Goal: Task Accomplishment & Management: Complete application form

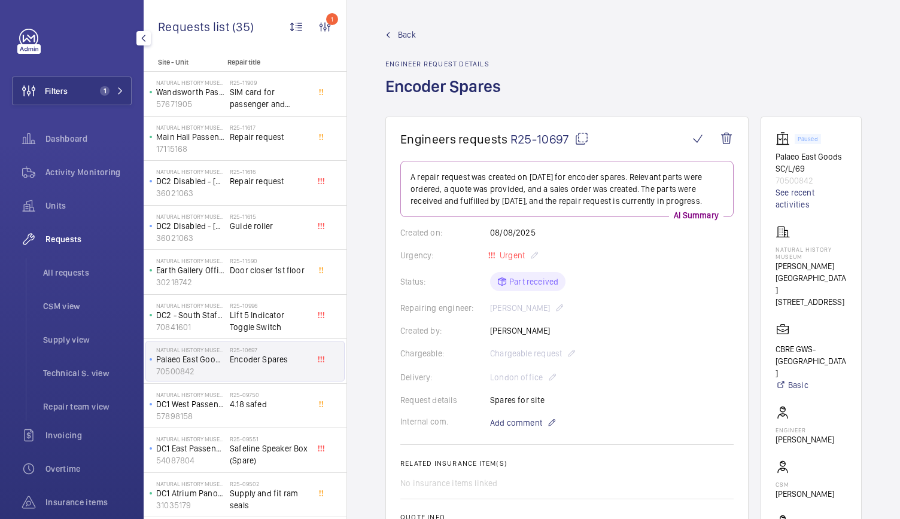
click at [89, 90] on button "Filters 1" at bounding box center [72, 91] width 120 height 29
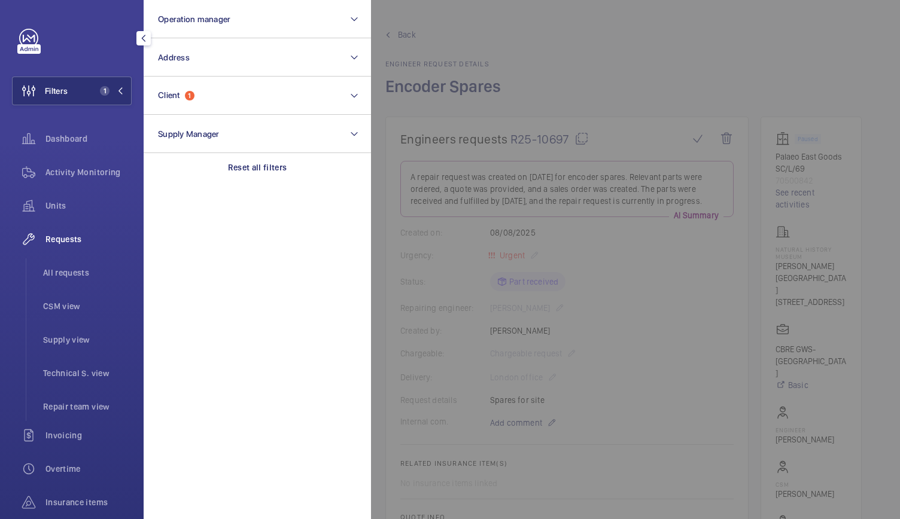
scroll to position [910, 0]
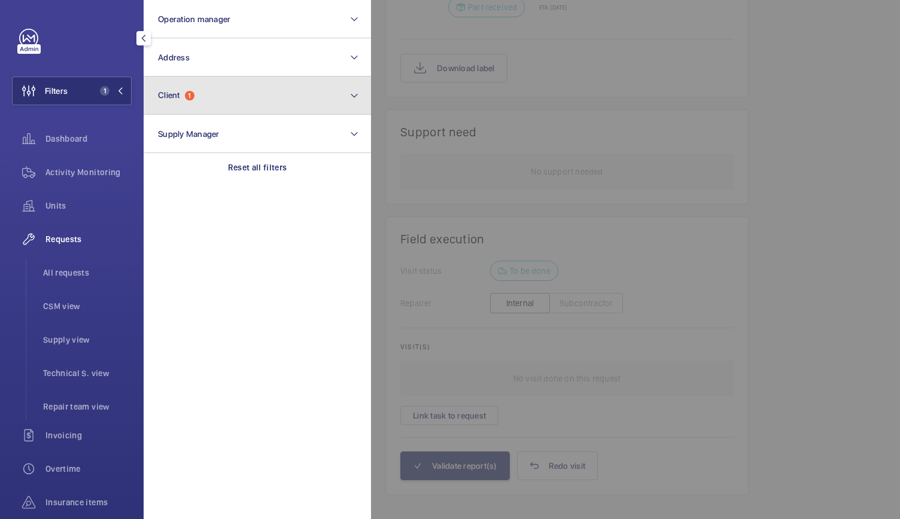
click at [197, 102] on button "Client 1" at bounding box center [257, 96] width 227 height 38
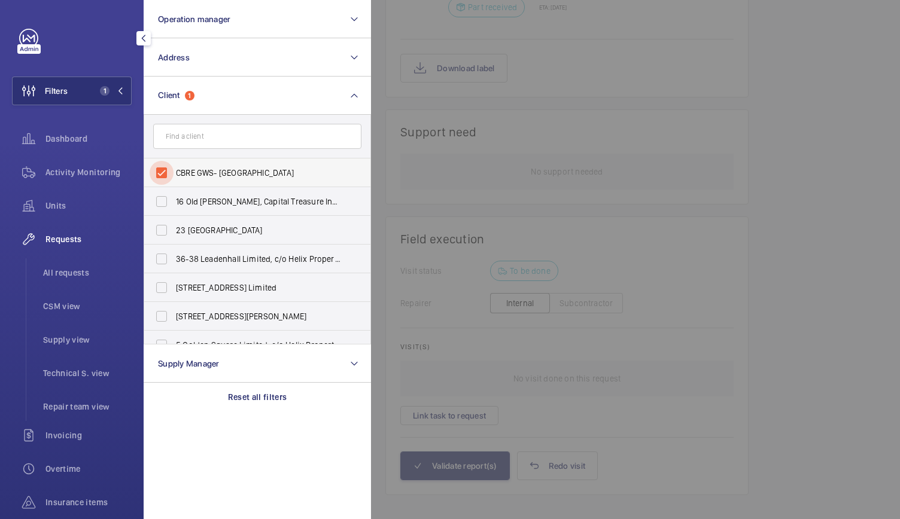
click at [161, 174] on input "CBRE GWS- Natural History Museum" at bounding box center [162, 173] width 24 height 24
checkbox input "false"
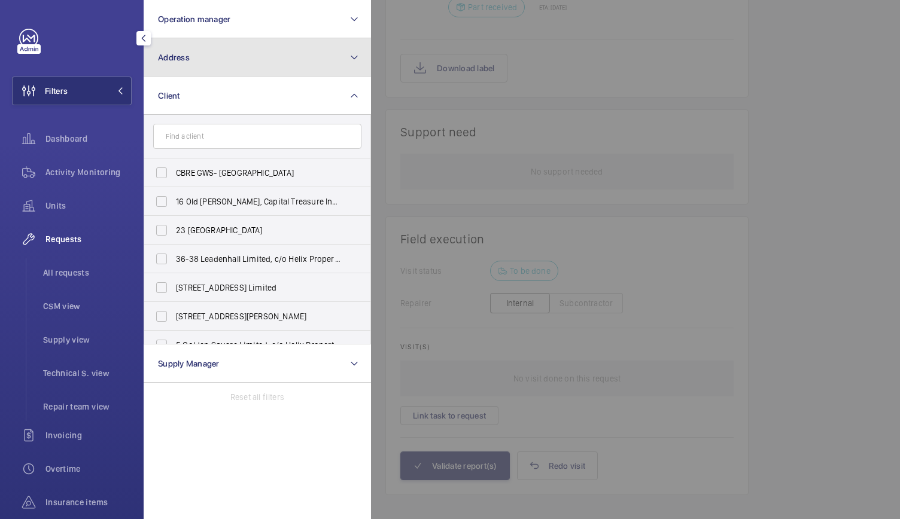
click at [200, 62] on button "Address" at bounding box center [257, 57] width 227 height 38
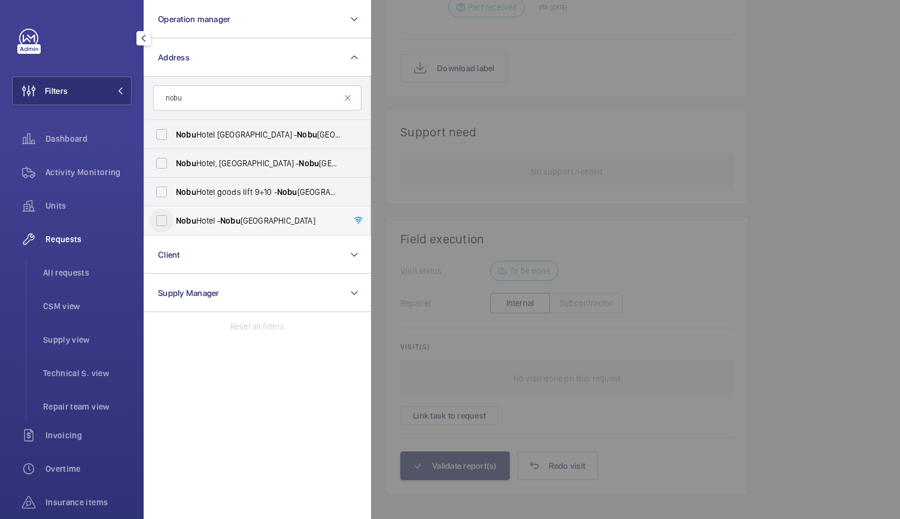
type input "nobu"
click at [163, 224] on input "Nobu Hotel - Nobu Hotel London Portman Square, LONDON W1H 7BG" at bounding box center [162, 221] width 24 height 24
checkbox input "true"
click at [681, 237] on div at bounding box center [821, 259] width 900 height 519
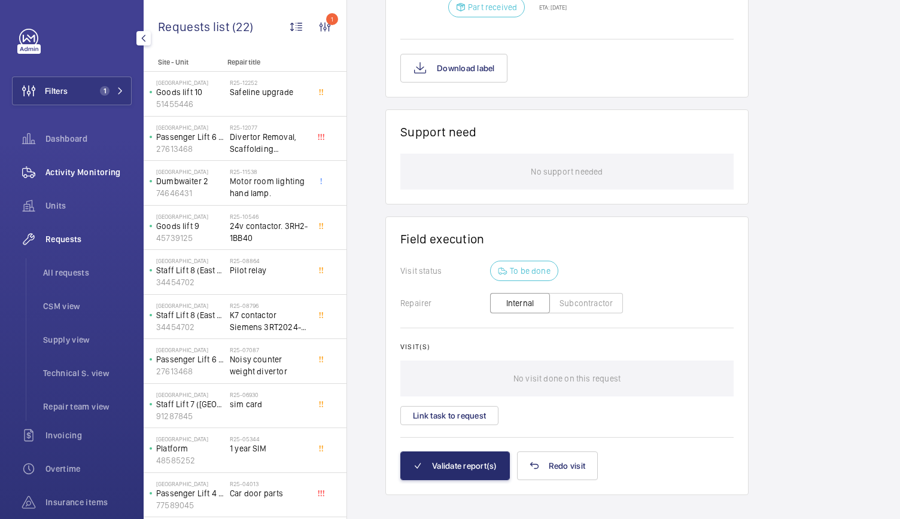
click at [66, 178] on span "Activity Monitoring" at bounding box center [88, 172] width 86 height 12
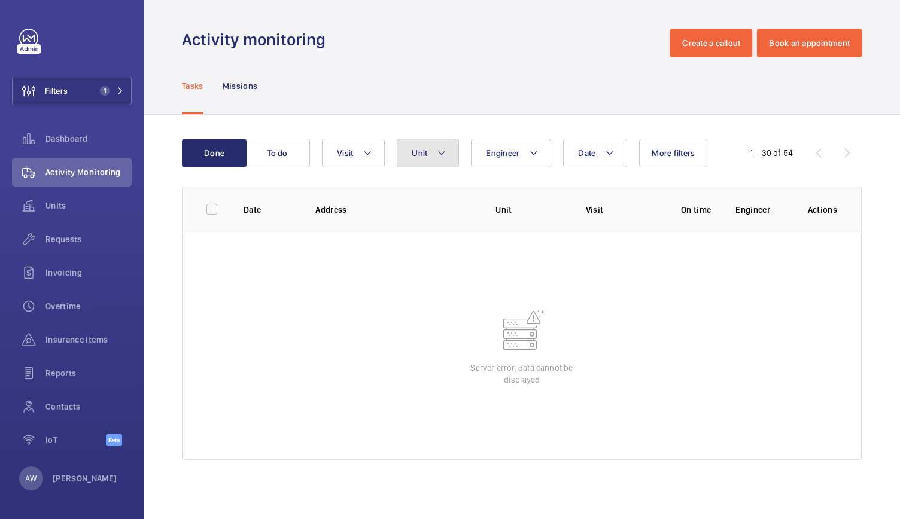
click at [437, 153] on mat-icon at bounding box center [442, 153] width 10 height 14
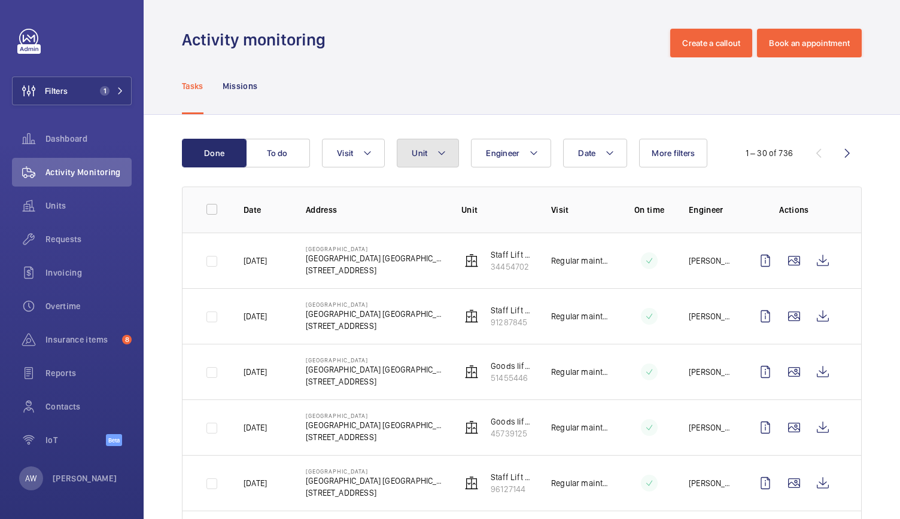
click at [428, 150] on button "Unit" at bounding box center [428, 153] width 62 height 29
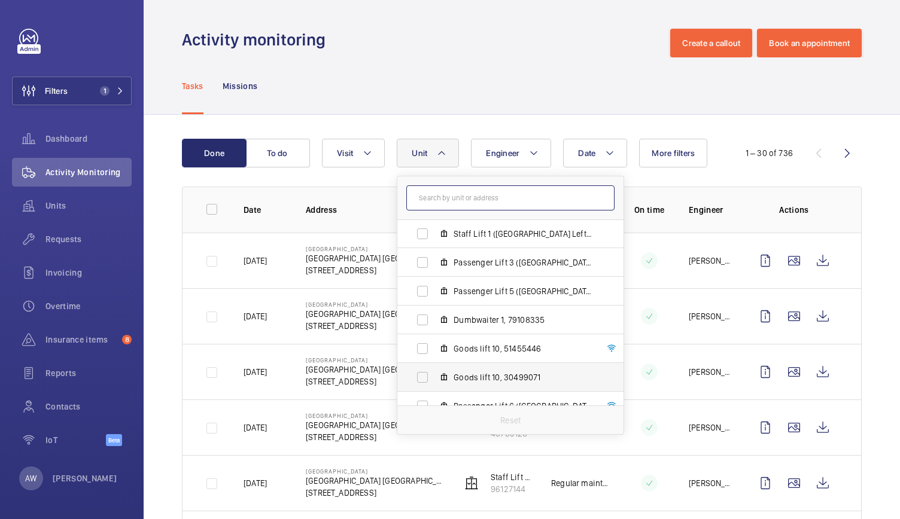
scroll to position [30, 0]
click at [481, 295] on span "Passenger Lift 5 ([GEOGRAPHIC_DATA] Left - Guests), 90388432" at bounding box center [522, 291] width 139 height 12
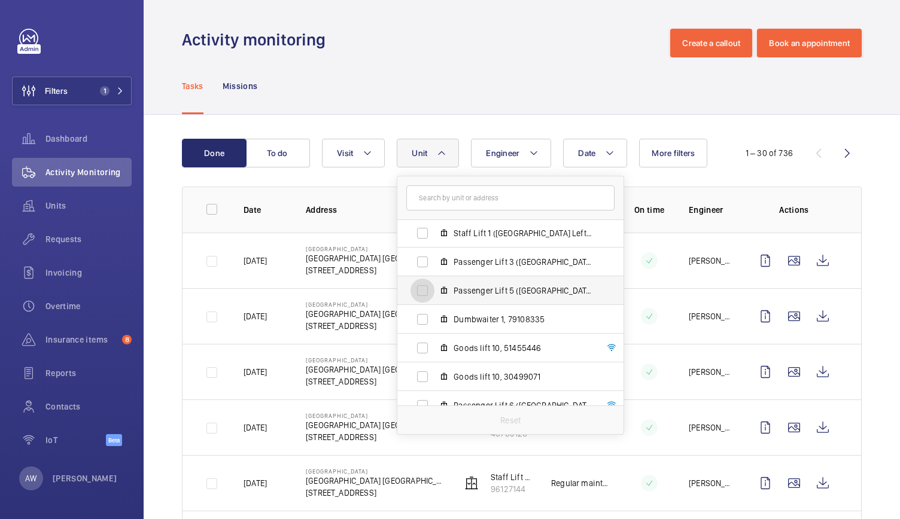
click at [434, 295] on input "Passenger Lift 5 ([GEOGRAPHIC_DATA] Left - Guests), 90388432" at bounding box center [422, 291] width 24 height 24
checkbox input "true"
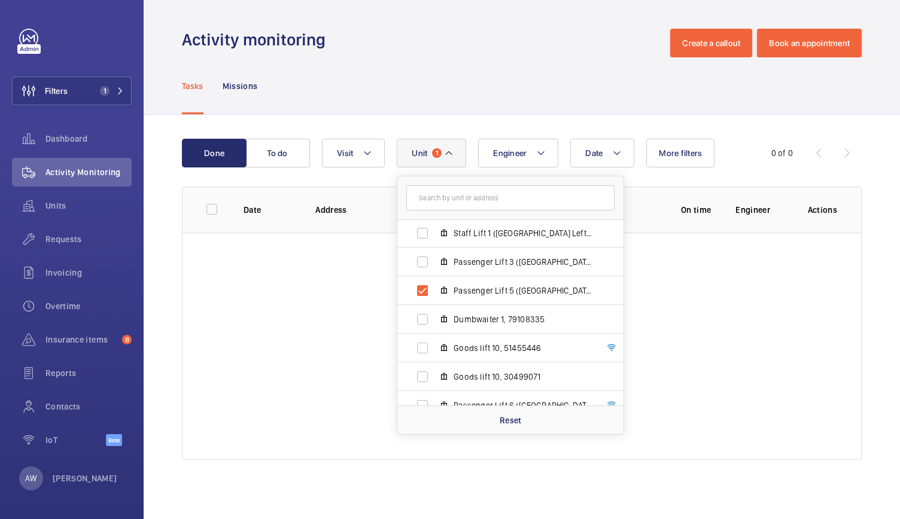
click at [499, 86] on div "Tasks Missions" at bounding box center [521, 85] width 679 height 57
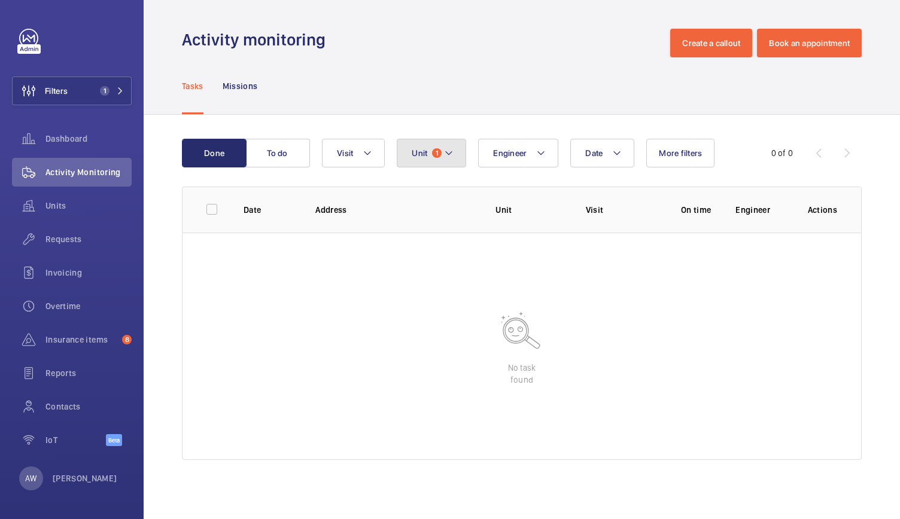
click at [434, 142] on button "Unit 1" at bounding box center [431, 153] width 69 height 29
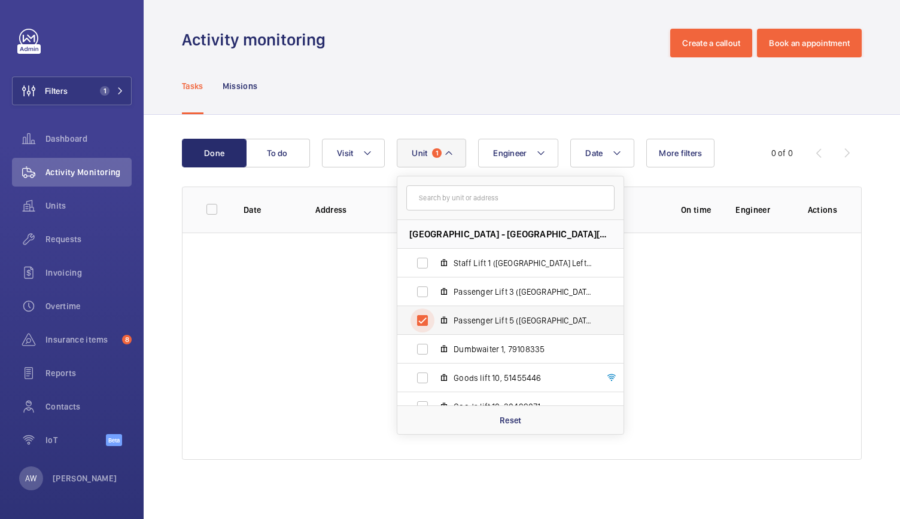
click at [423, 315] on input "Passenger Lift 5 ([GEOGRAPHIC_DATA] Left - Guests), 90388432" at bounding box center [422, 321] width 24 height 24
checkbox input "false"
click at [375, 109] on div "Tasks Missions" at bounding box center [521, 85] width 679 height 57
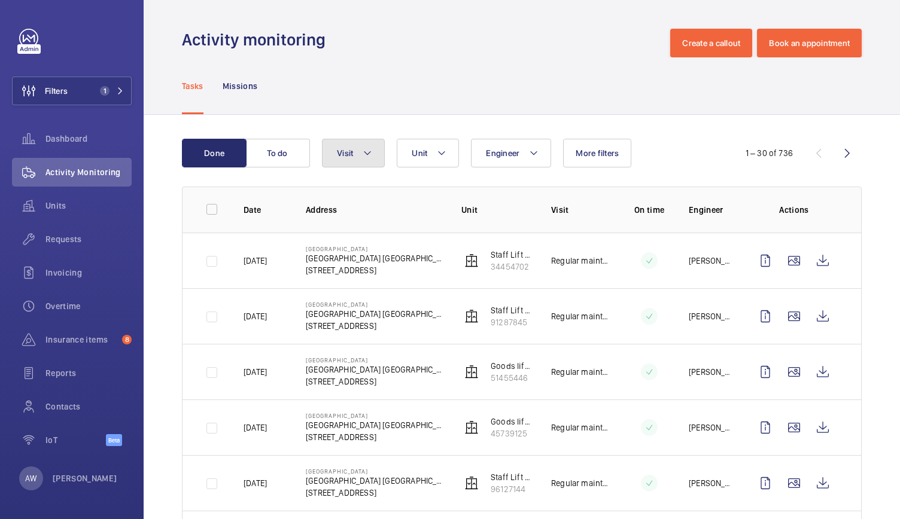
click at [349, 160] on button "Visit" at bounding box center [353, 153] width 63 height 29
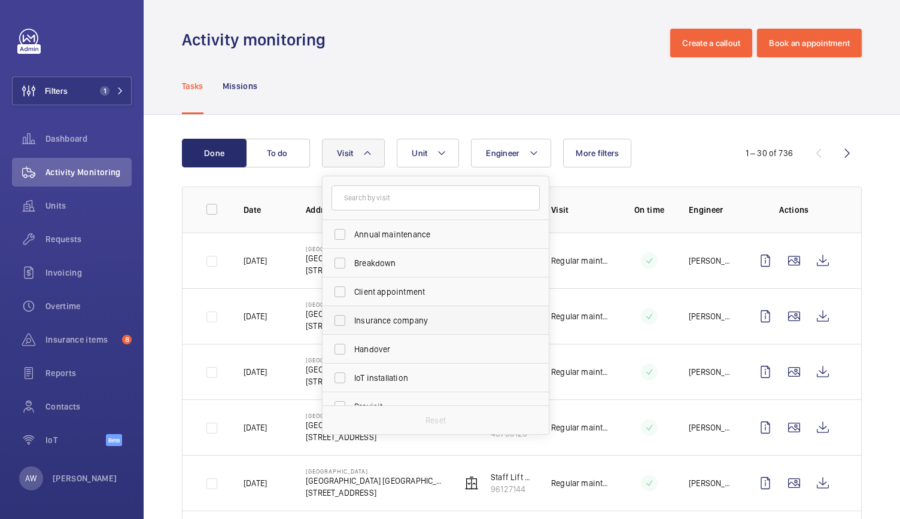
scroll to position [188, 0]
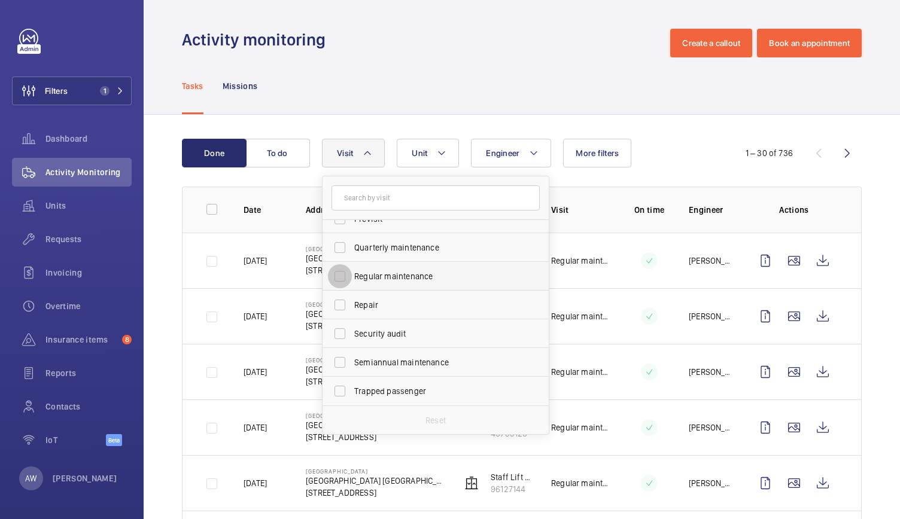
click at [345, 280] on input "Regular maintenance" at bounding box center [340, 276] width 24 height 24
checkbox input "true"
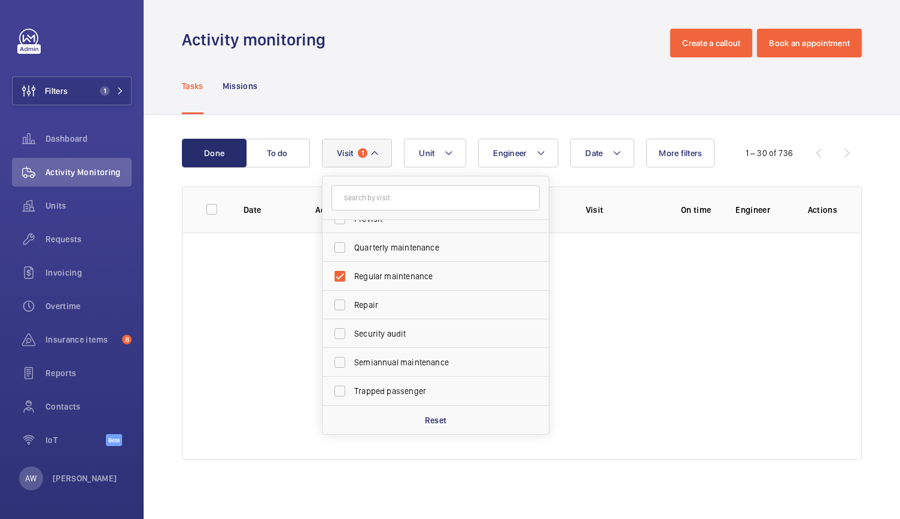
click at [434, 46] on div "Activity monitoring Create a callout Book an appointment" at bounding box center [521, 43] width 679 height 29
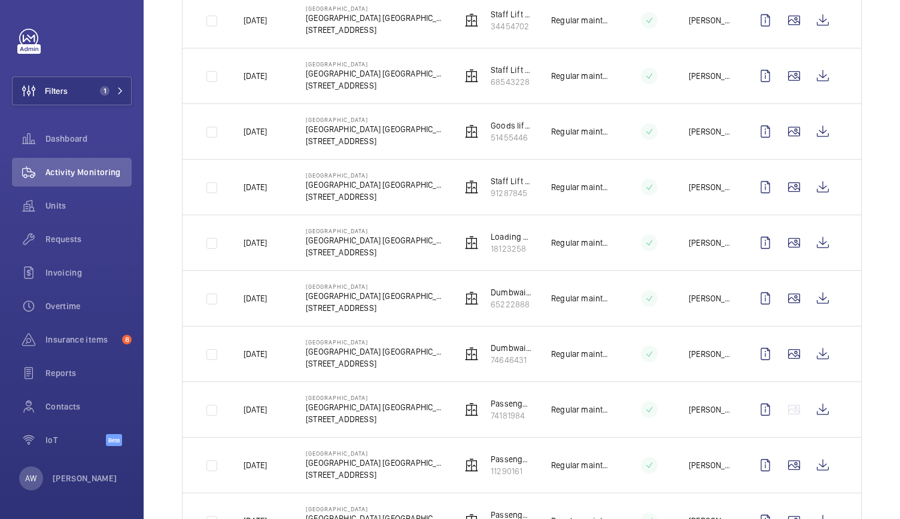
scroll to position [353, 0]
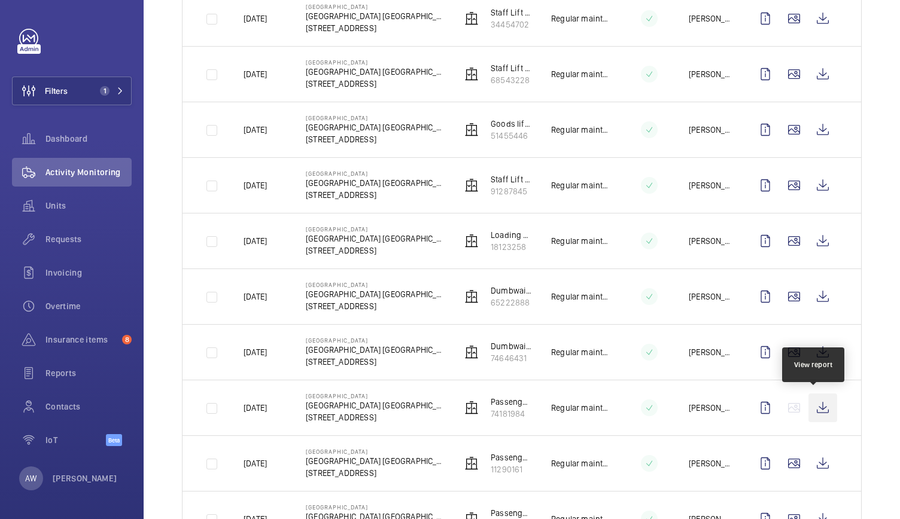
click at [818, 409] on wm-front-icon-button at bounding box center [822, 408] width 29 height 29
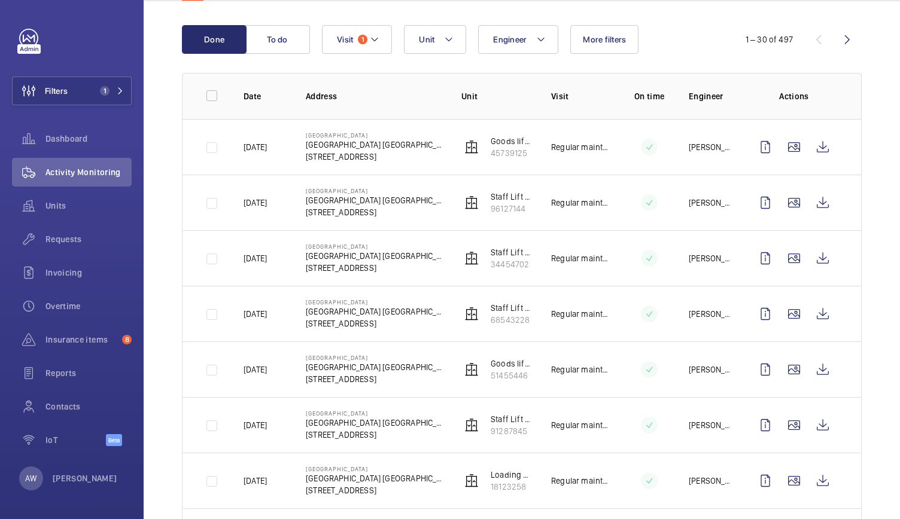
scroll to position [112, 0]
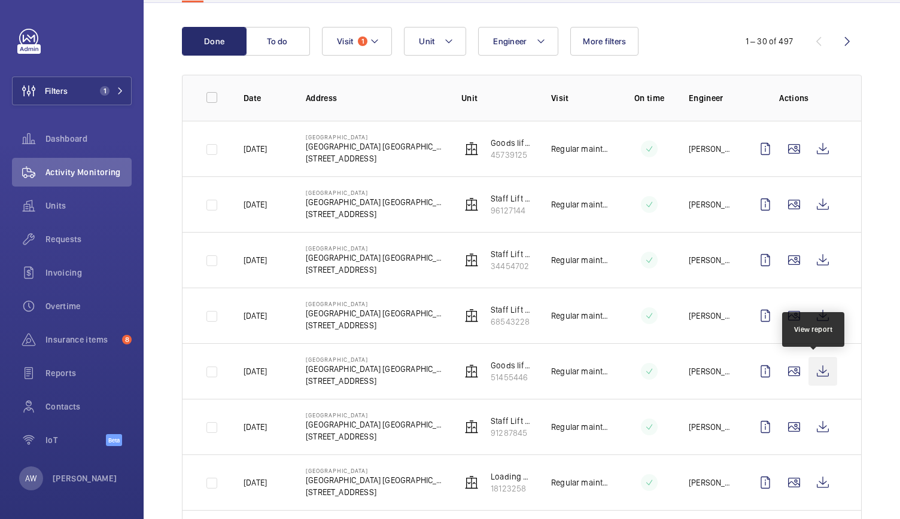
click at [813, 371] on wm-front-icon-button at bounding box center [822, 371] width 29 height 29
click at [66, 239] on span "Requests" at bounding box center [88, 239] width 86 height 12
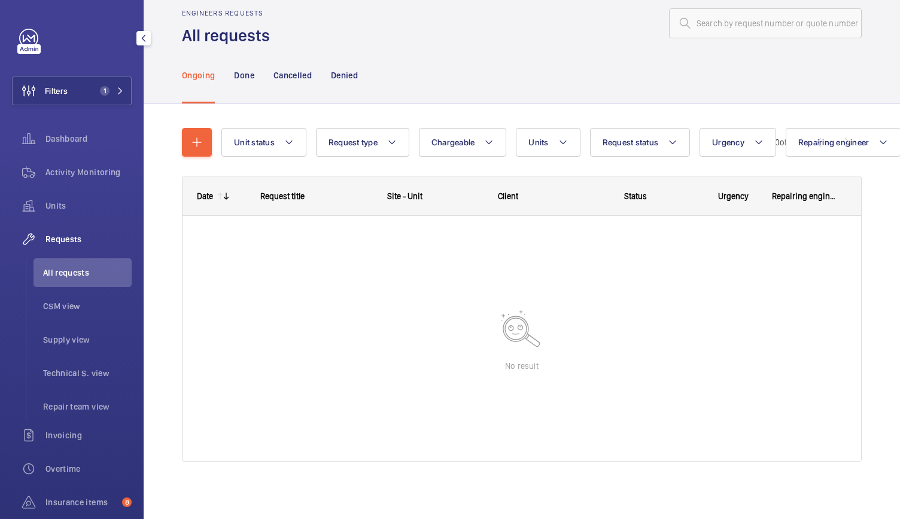
scroll to position [20, 0]
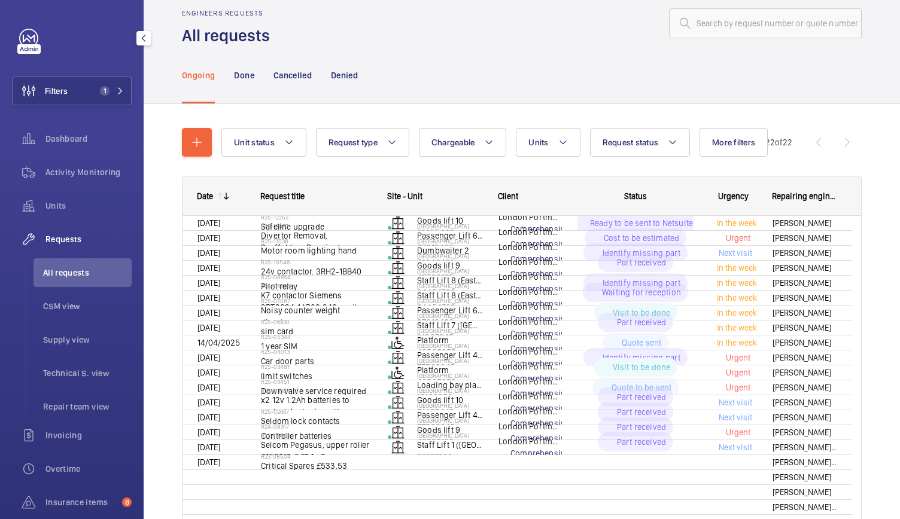
scroll to position [29, 0]
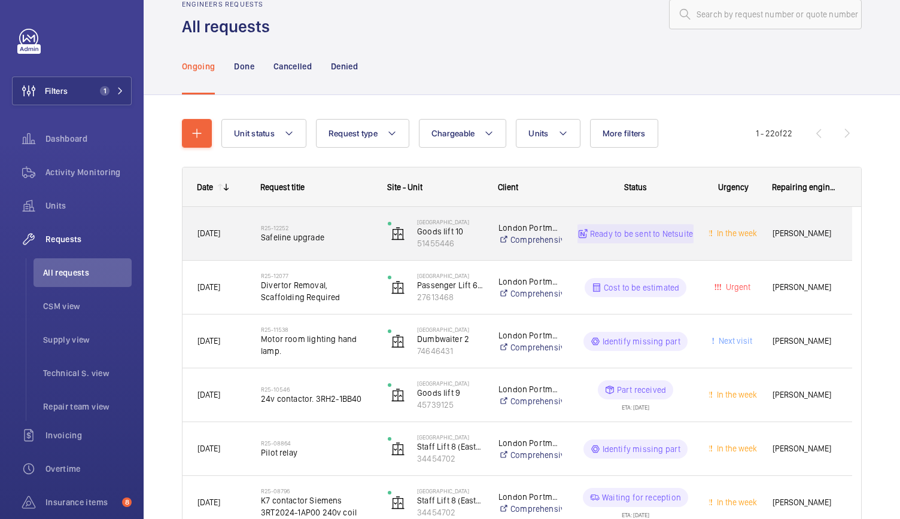
click at [364, 240] on span "Safeline upgrade" at bounding box center [316, 237] width 111 height 12
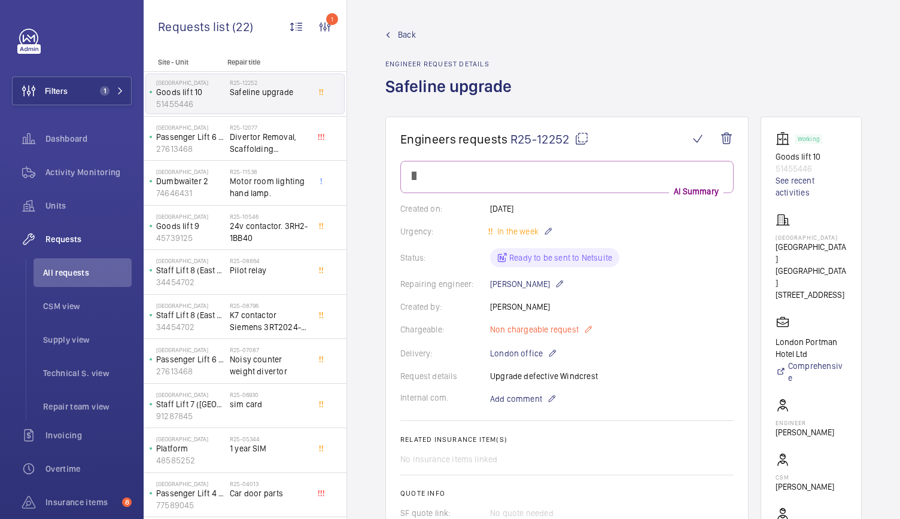
click at [589, 330] on mat-icon at bounding box center [588, 329] width 10 height 14
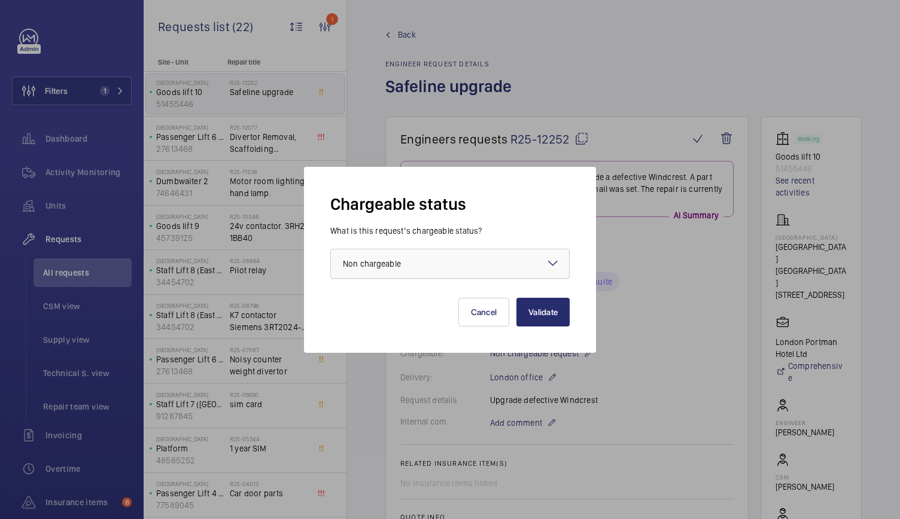
click at [484, 258] on div at bounding box center [450, 263] width 238 height 29
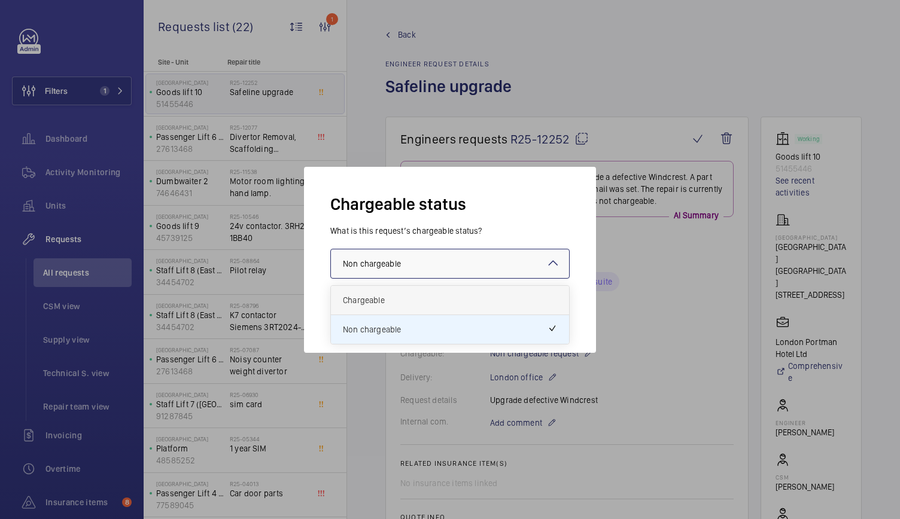
click at [446, 291] on div "Chargeable" at bounding box center [450, 300] width 238 height 29
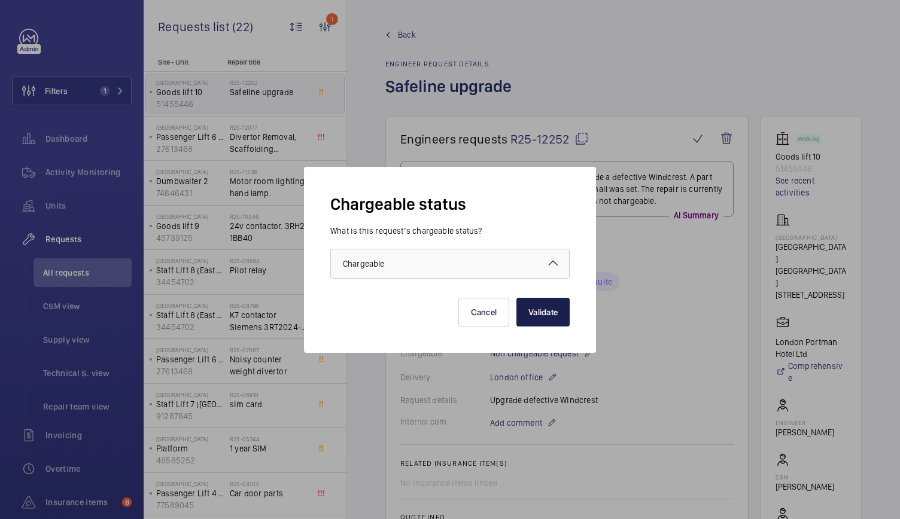
click at [566, 322] on button "Validate" at bounding box center [542, 312] width 53 height 29
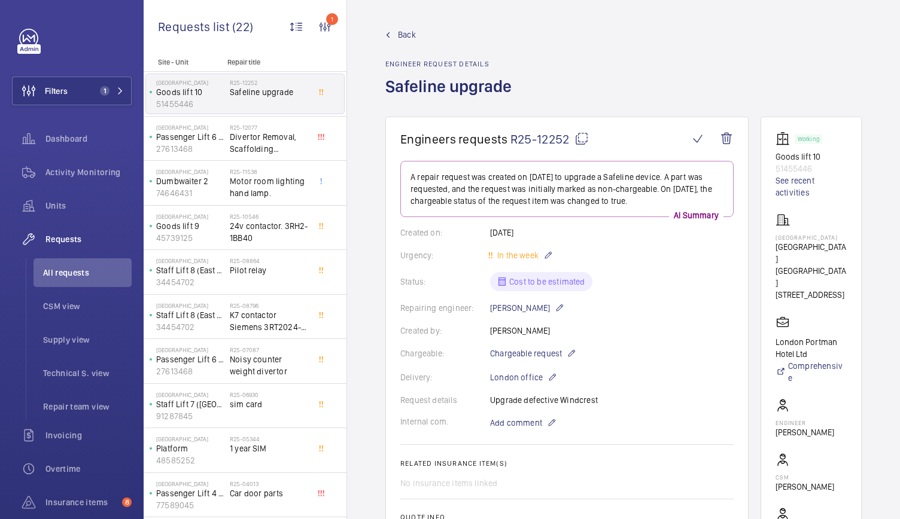
click at [545, 143] on span "R25-12252" at bounding box center [549, 139] width 78 height 15
click at [564, 135] on span "R25-12252" at bounding box center [549, 139] width 78 height 15
click at [66, 170] on span "Activity Monitoring" at bounding box center [88, 172] width 86 height 12
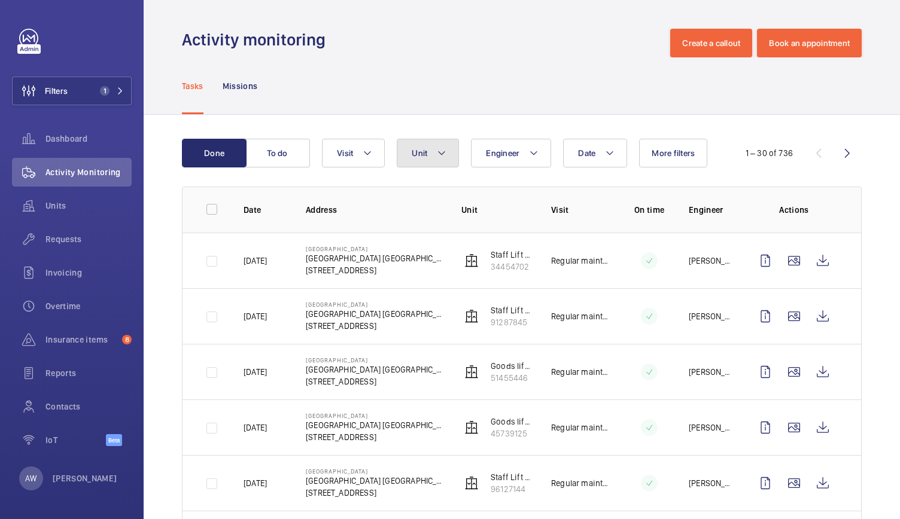
click at [446, 156] on mat-icon at bounding box center [442, 153] width 10 height 14
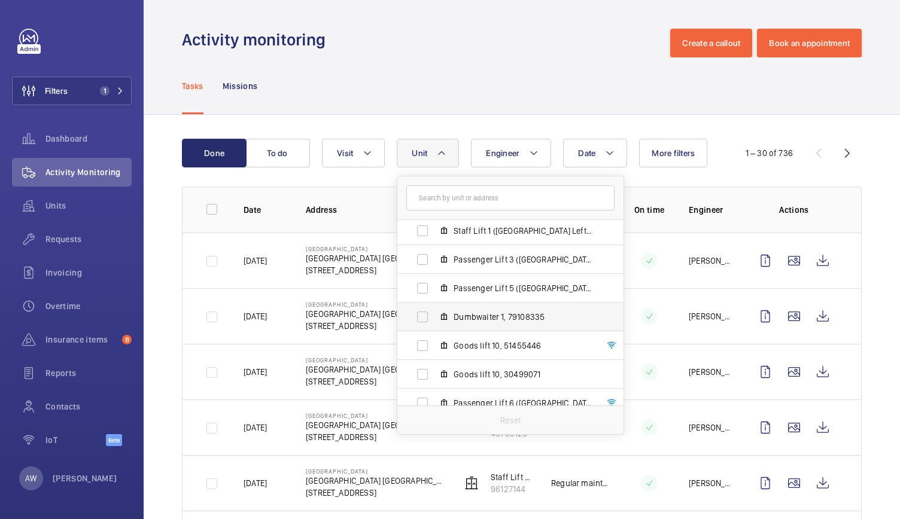
scroll to position [33, 0]
click at [498, 280] on label "Passenger Lift 5 ([GEOGRAPHIC_DATA] Left - Guests), 90388432" at bounding box center [500, 287] width 207 height 29
click at [434, 280] on input "Passenger Lift 5 ([GEOGRAPHIC_DATA] Left - Guests), 90388432" at bounding box center [422, 287] width 24 height 24
checkbox input "true"
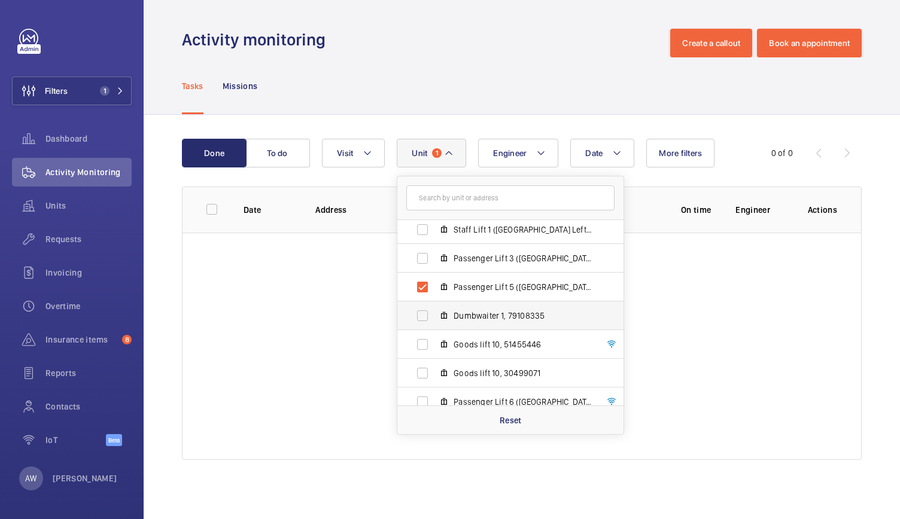
click at [489, 315] on span "Dumbwaiter 1, 79108335" at bounding box center [522, 316] width 139 height 12
click at [434, 315] on input "Dumbwaiter 1, 79108335" at bounding box center [422, 316] width 24 height 24
click at [489, 315] on span "Dumbwaiter 1, 79108335" at bounding box center [522, 316] width 139 height 12
click at [434, 315] on input "Dumbwaiter 1, 79108335" at bounding box center [422, 316] width 24 height 24
checkbox input "false"
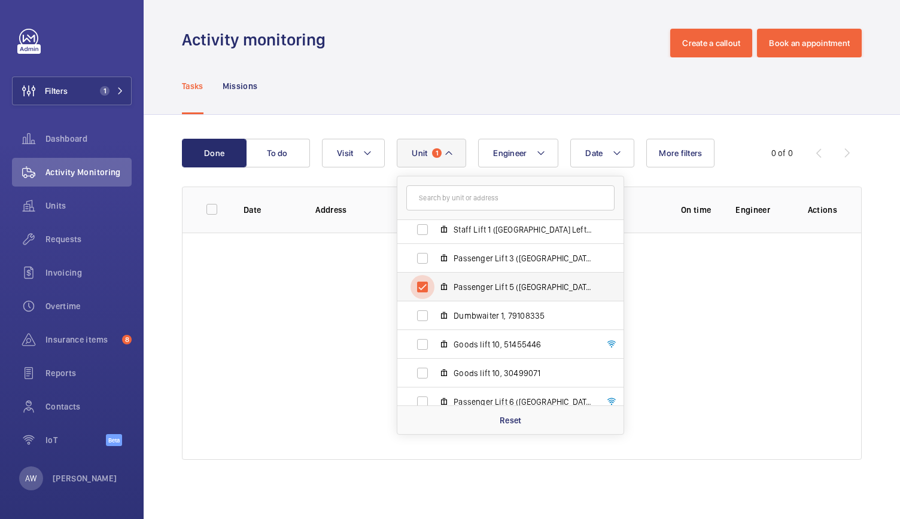
click at [420, 284] on input "Passenger Lift 5 ([GEOGRAPHIC_DATA] Left - Guests), 90388432" at bounding box center [422, 287] width 24 height 24
checkbox input "false"
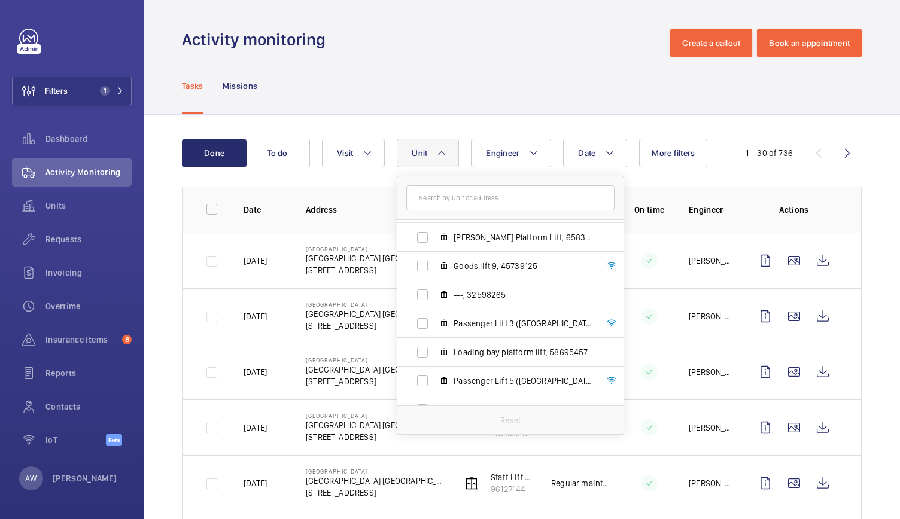
scroll to position [848, 0]
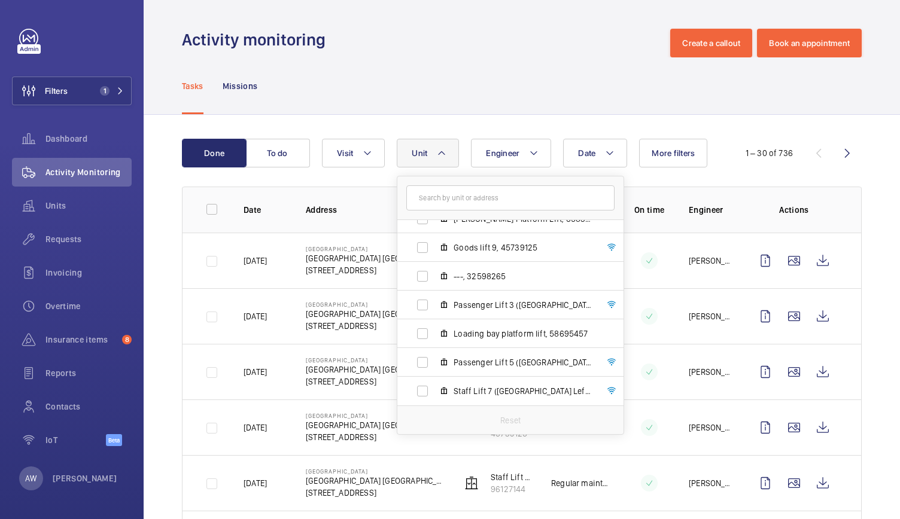
click at [477, 362] on span "Passenger Lift 5 ([GEOGRAPHIC_DATA] Left - Guests), 74181984" at bounding box center [522, 362] width 139 height 12
click at [434, 362] on input "Passenger Lift 5 ([GEOGRAPHIC_DATA] Left - Guests), 74181984" at bounding box center [422, 362] width 24 height 24
checkbox input "true"
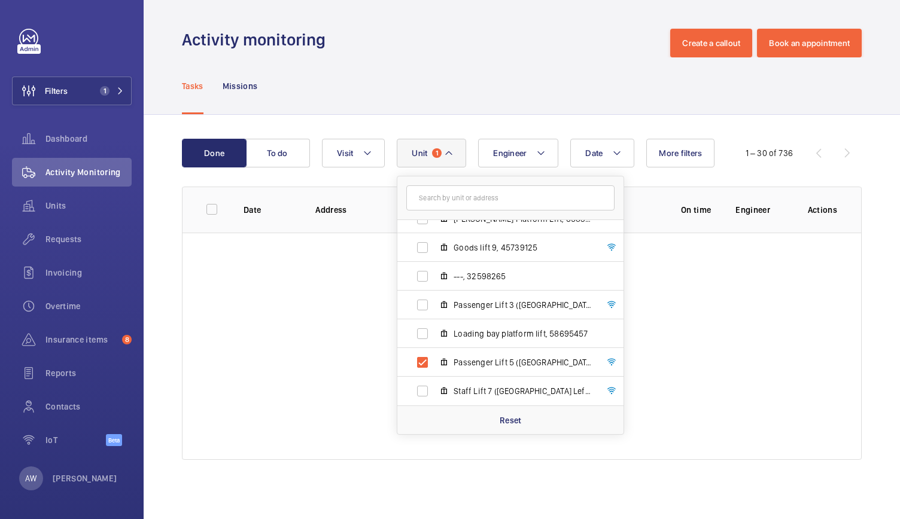
click at [439, 54] on div "Activity monitoring Create a callout Book an appointment" at bounding box center [521, 43] width 679 height 29
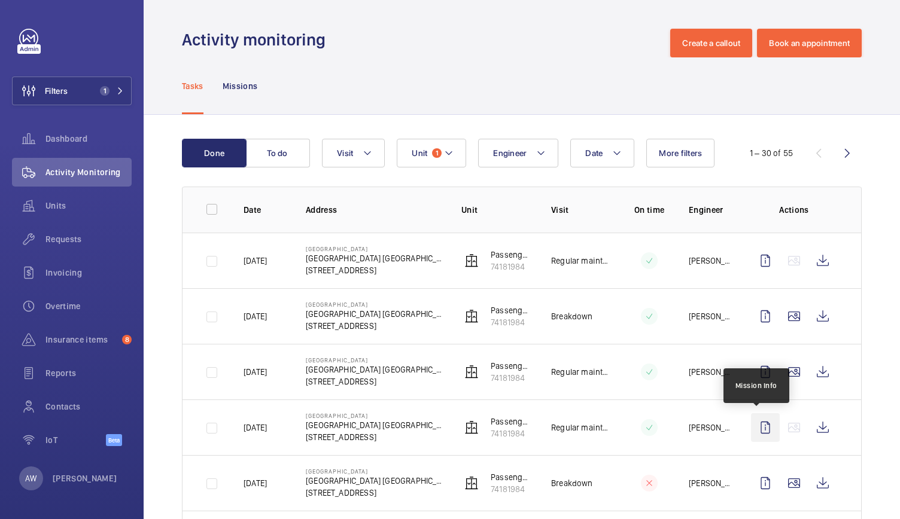
scroll to position [93, 0]
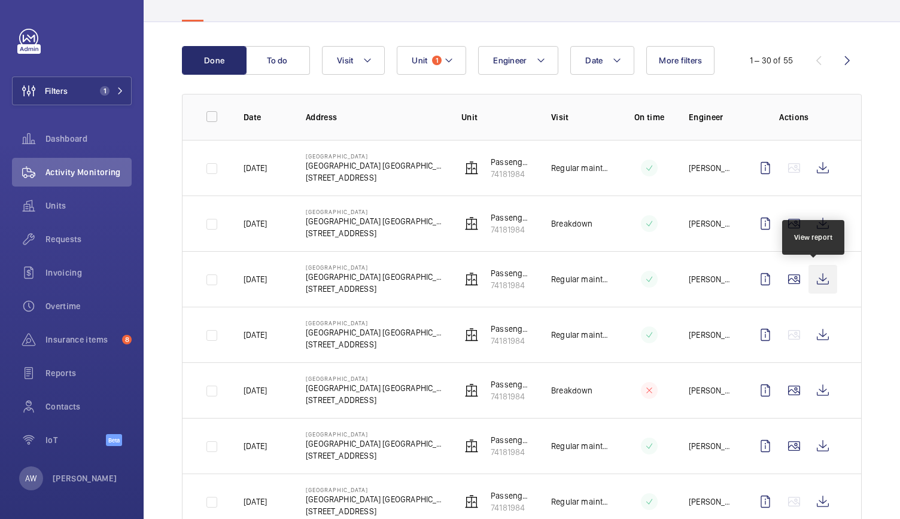
click at [813, 273] on wm-front-icon-button at bounding box center [822, 279] width 29 height 29
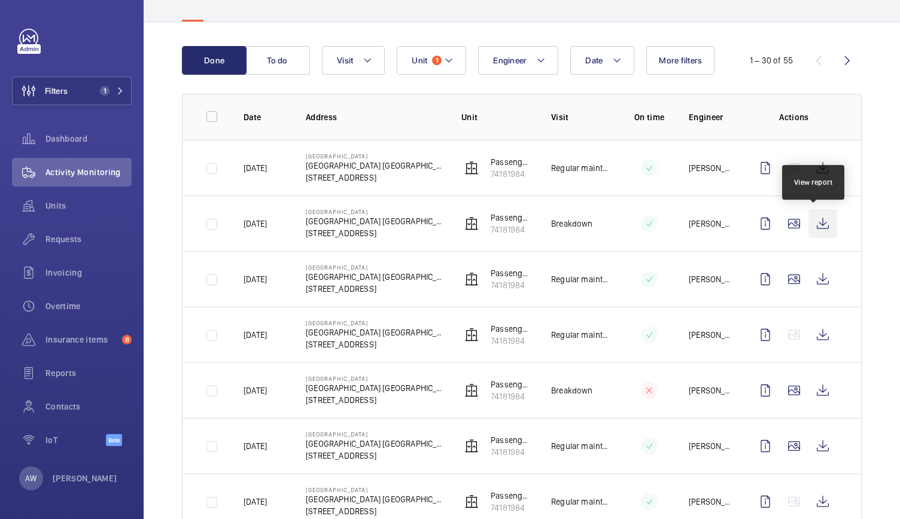
click at [815, 220] on wm-front-icon-button at bounding box center [822, 223] width 29 height 29
click at [78, 242] on span "Requests" at bounding box center [88, 239] width 86 height 12
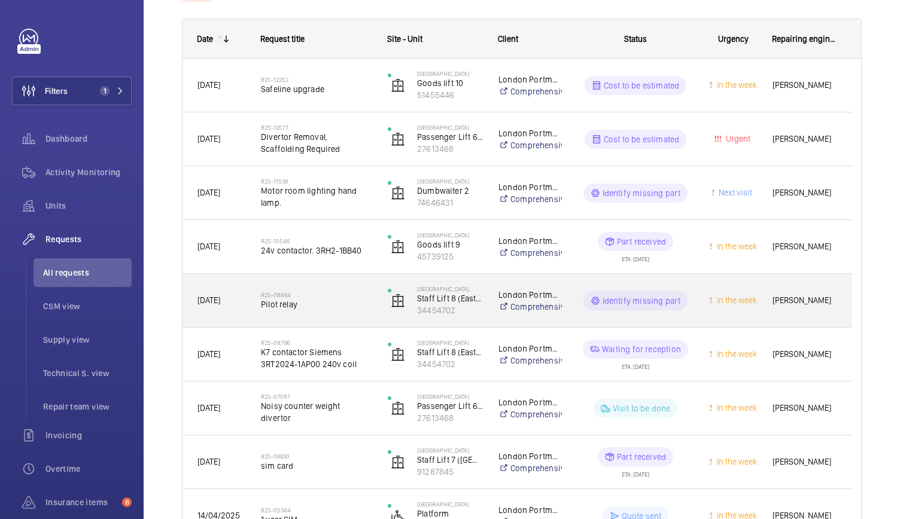
scroll to position [187, 0]
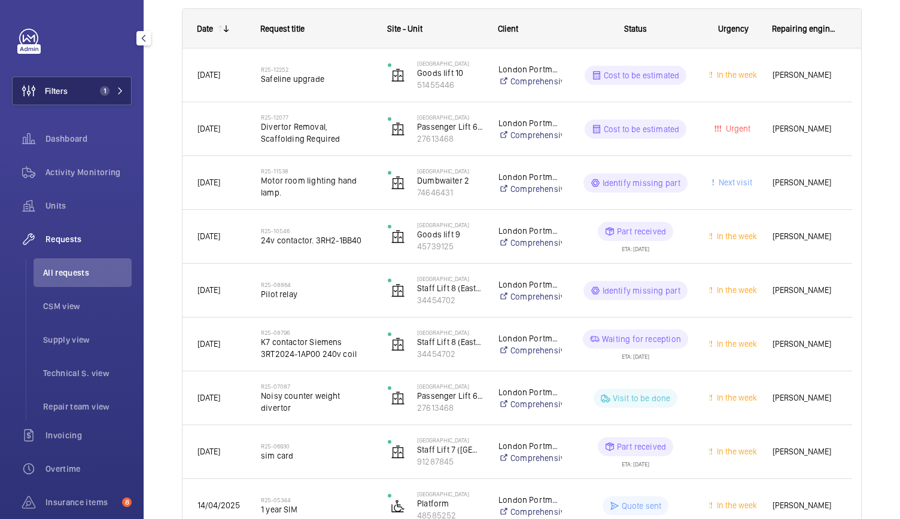
click at [75, 93] on button "Filters 1" at bounding box center [72, 91] width 120 height 29
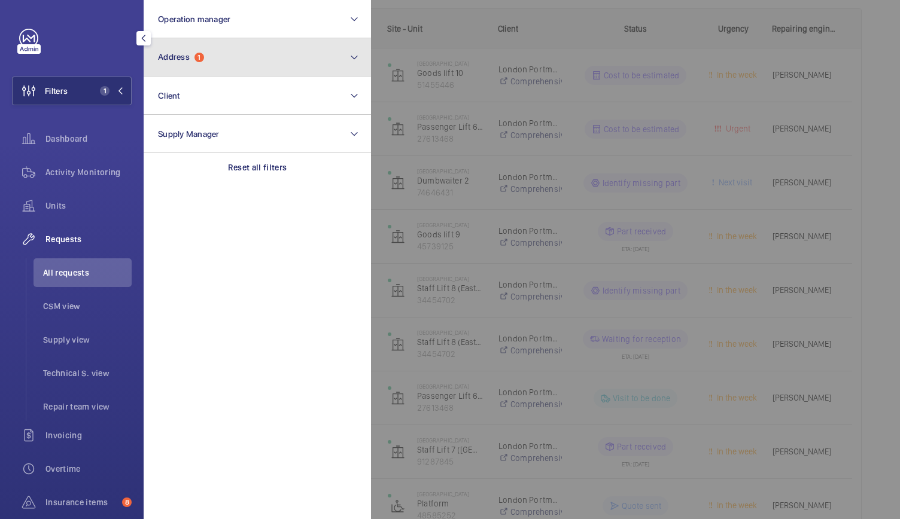
click at [184, 67] on button "Address 1" at bounding box center [257, 57] width 227 height 38
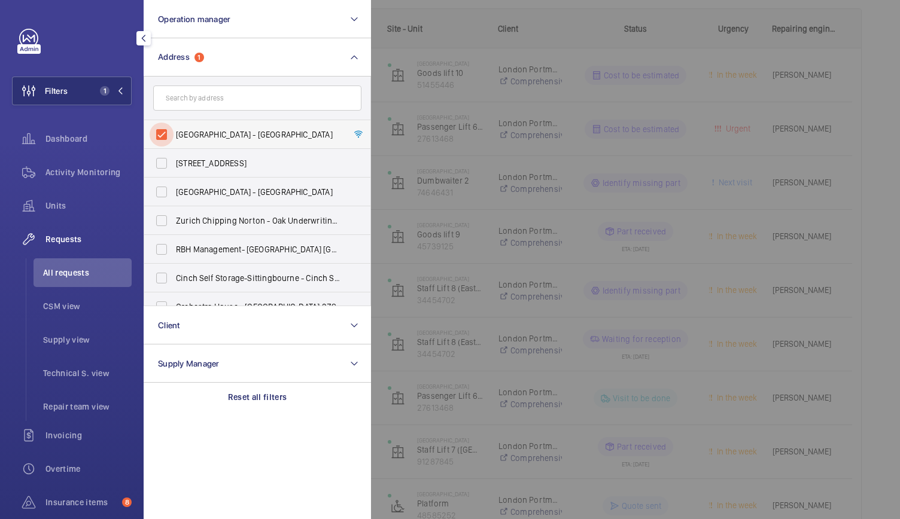
click at [164, 132] on input "[GEOGRAPHIC_DATA] - [GEOGRAPHIC_DATA]" at bounding box center [162, 135] width 24 height 24
checkbox input "false"
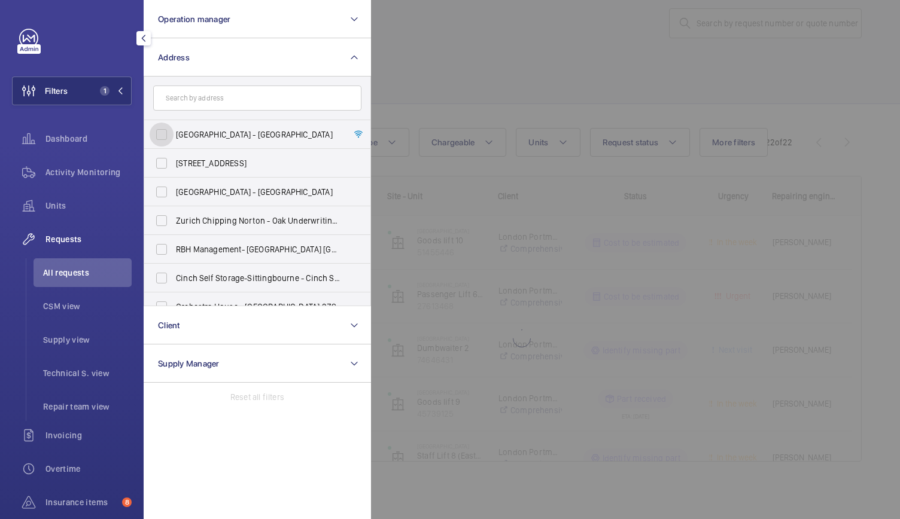
scroll to position [20, 0]
click at [189, 99] on input "text" at bounding box center [257, 98] width 208 height 25
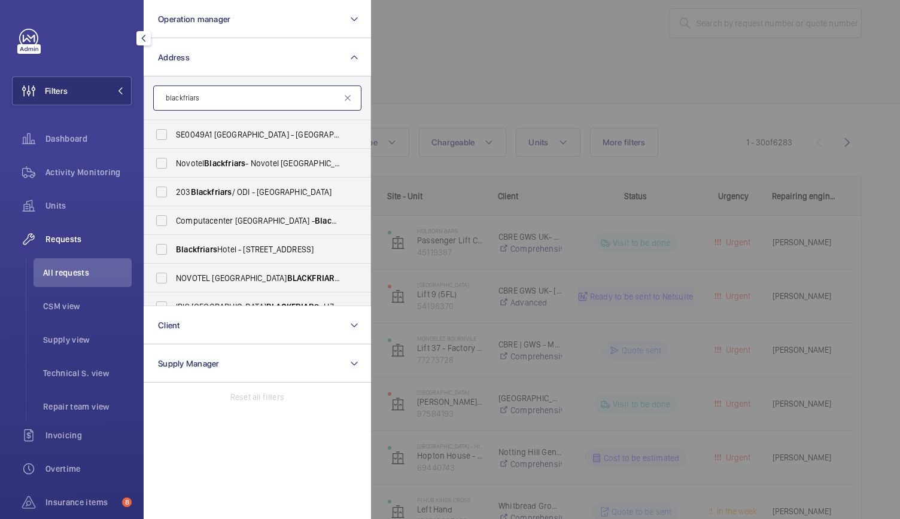
scroll to position [44, 0]
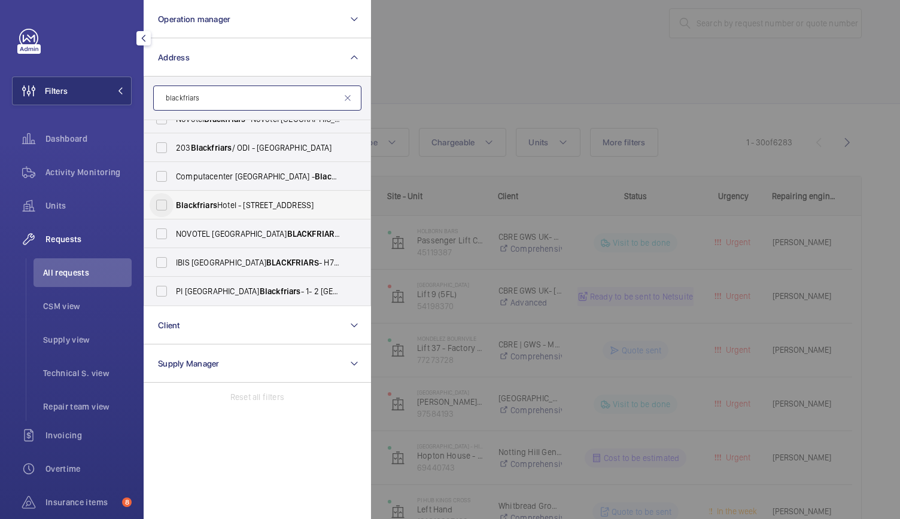
type input "blackfriars"
click at [163, 203] on input "[GEOGRAPHIC_DATA] - [STREET_ADDRESS]" at bounding box center [162, 205] width 24 height 24
checkbox input "true"
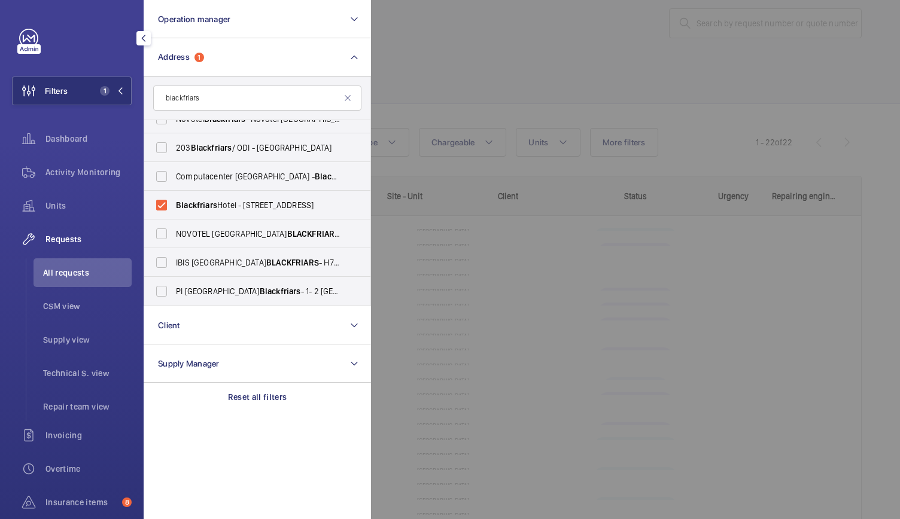
click at [478, 92] on div at bounding box center [821, 259] width 900 height 519
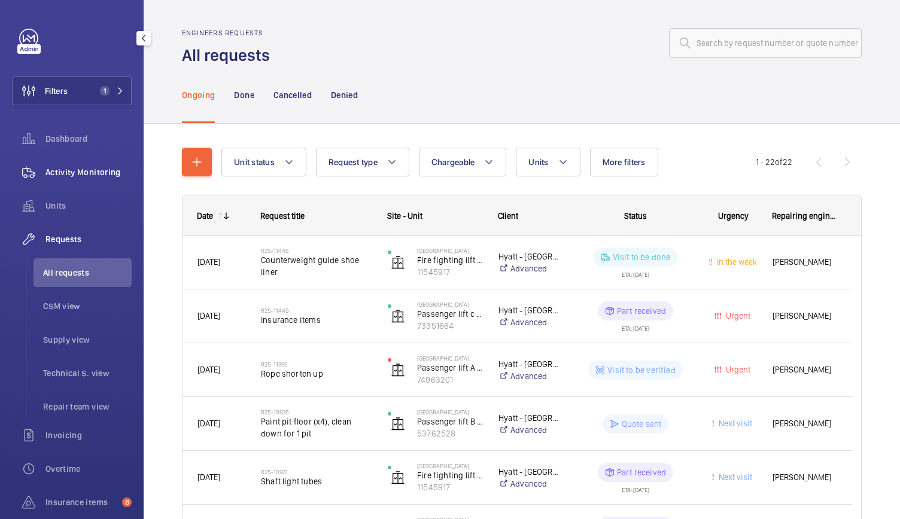
click at [108, 163] on div "Activity Monitoring" at bounding box center [72, 172] width 120 height 29
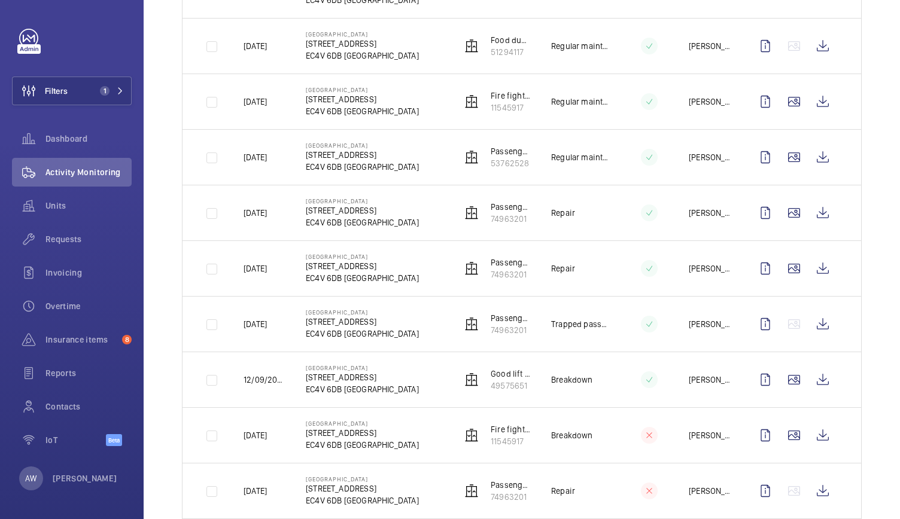
scroll to position [438, 0]
click at [62, 242] on span "Requests" at bounding box center [88, 239] width 86 height 12
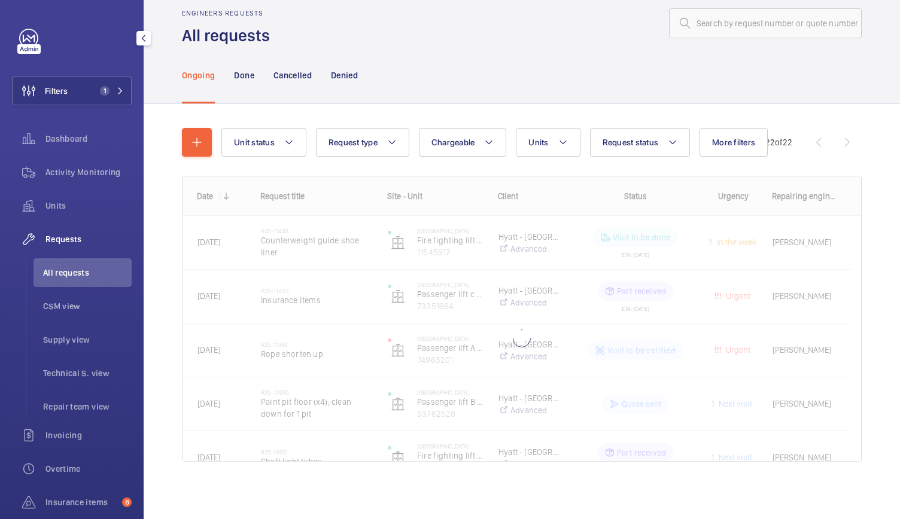
scroll to position [20, 0]
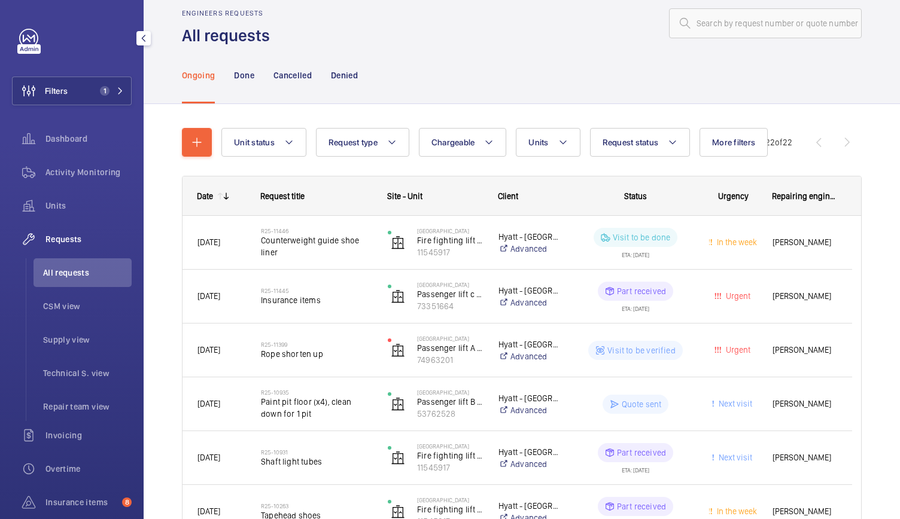
scroll to position [29, 0]
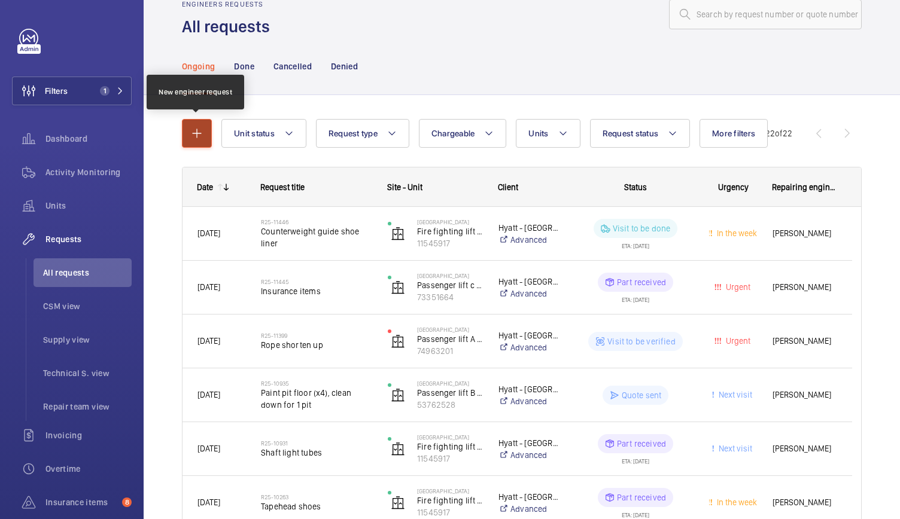
click at [190, 143] on button "button" at bounding box center [197, 133] width 30 height 29
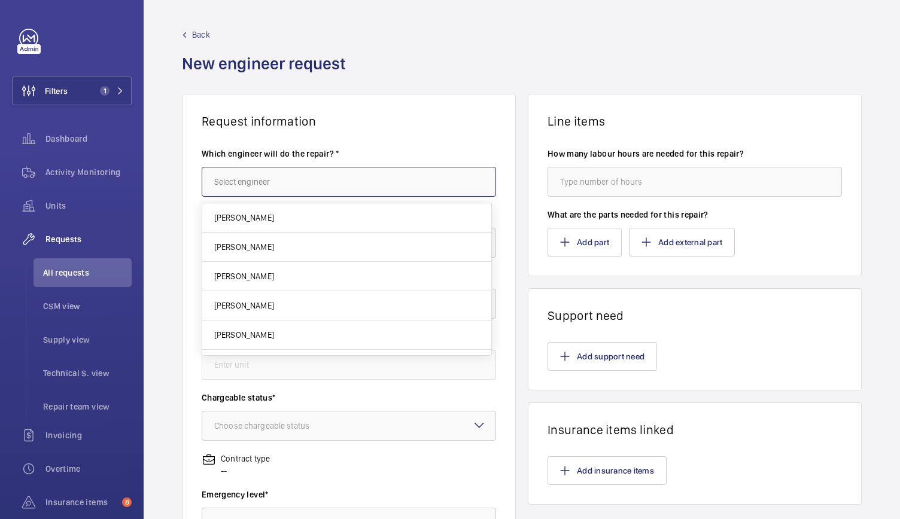
click at [242, 175] on input "text" at bounding box center [349, 182] width 294 height 30
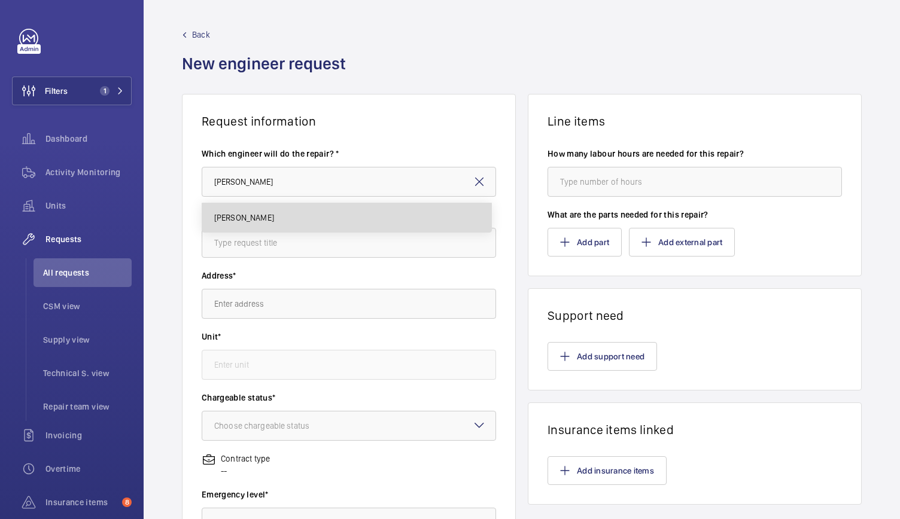
click at [239, 216] on span "[PERSON_NAME]" at bounding box center [244, 218] width 60 height 12
type input "[PERSON_NAME]"
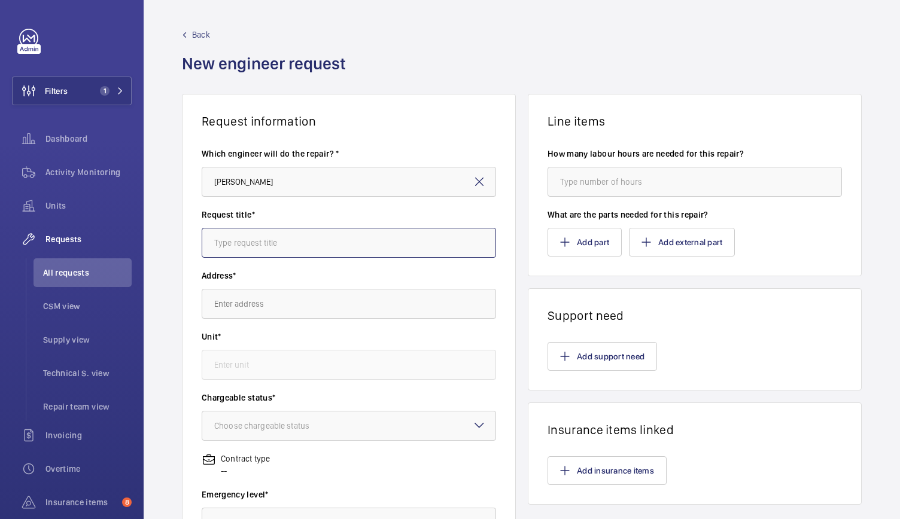
click at [233, 239] on input "text" at bounding box center [349, 243] width 294 height 30
type input "Lift A Bottom Car Track Damaged"
click at [242, 309] on input "text" at bounding box center [349, 304] width 294 height 30
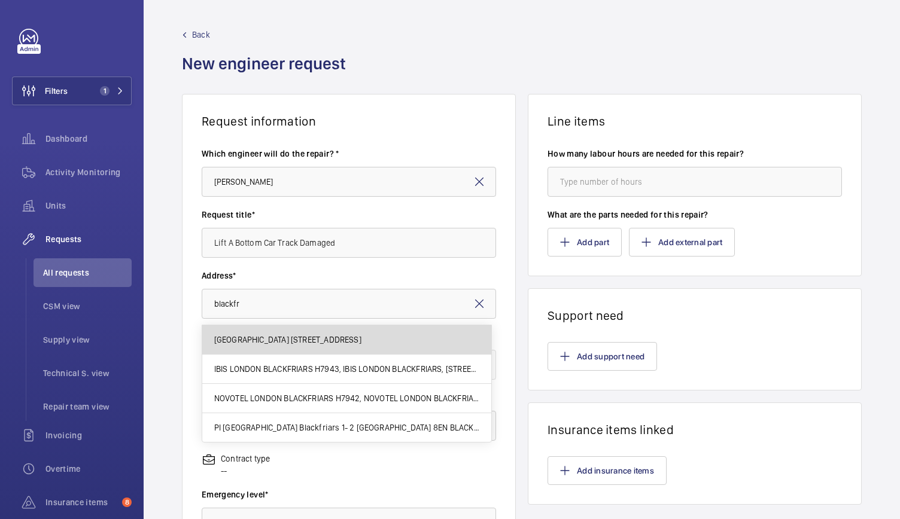
click at [263, 344] on span "[GEOGRAPHIC_DATA] [STREET_ADDRESS]" at bounding box center [287, 340] width 147 height 12
type input "[GEOGRAPHIC_DATA] [STREET_ADDRESS]"
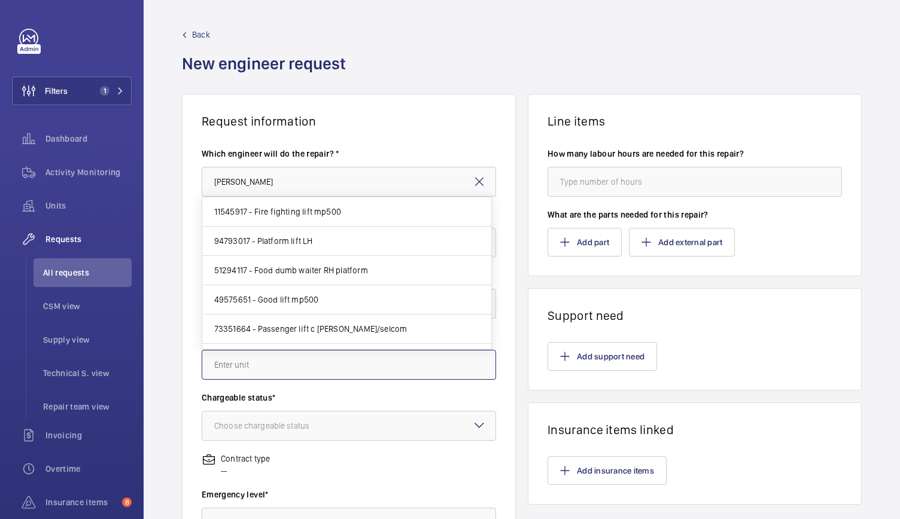
click at [255, 358] on input "text" at bounding box center [349, 365] width 294 height 30
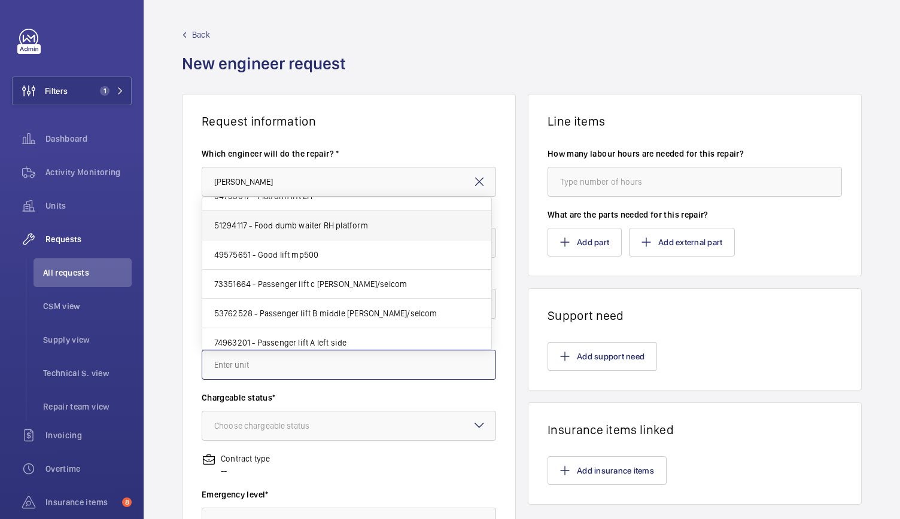
scroll to position [51, 0]
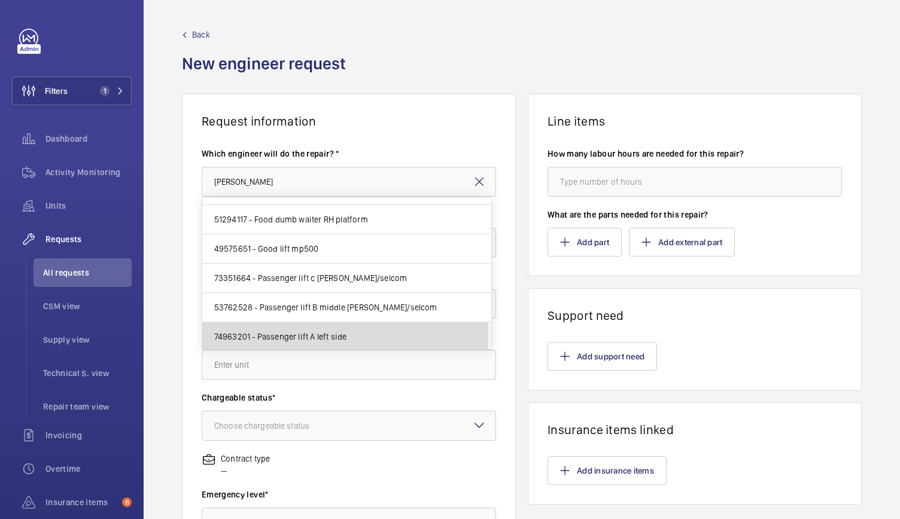
click at [269, 333] on span "74963201 - Passenger lift A left side" at bounding box center [280, 337] width 133 height 12
type input "74963201 - Passenger lift A left side"
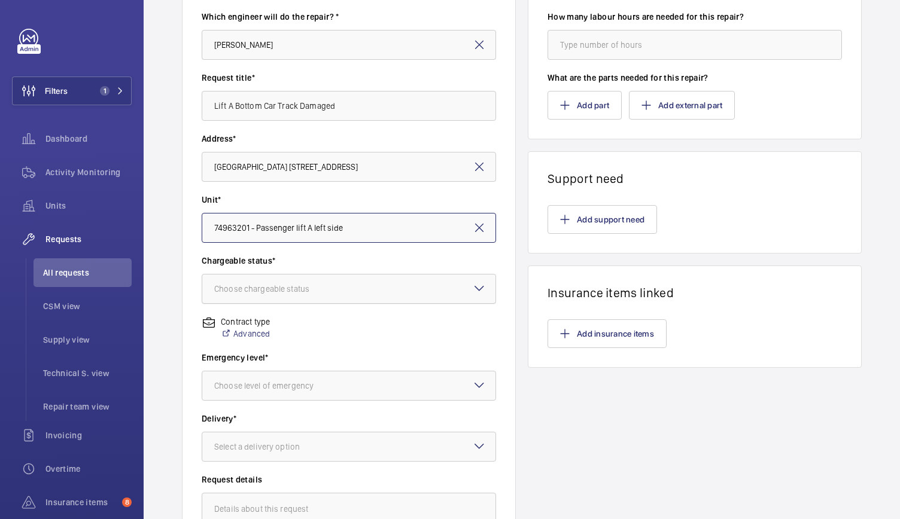
scroll to position [196, 0]
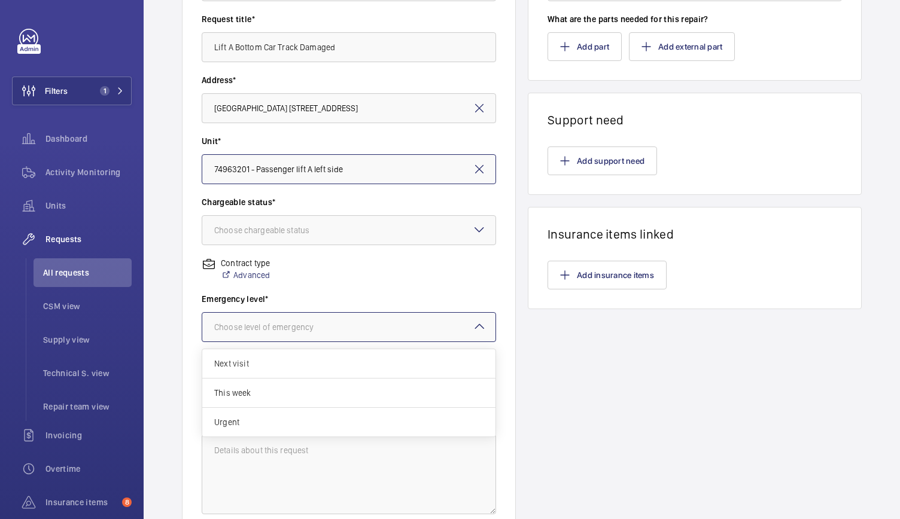
click at [261, 333] on div at bounding box center [348, 327] width 293 height 29
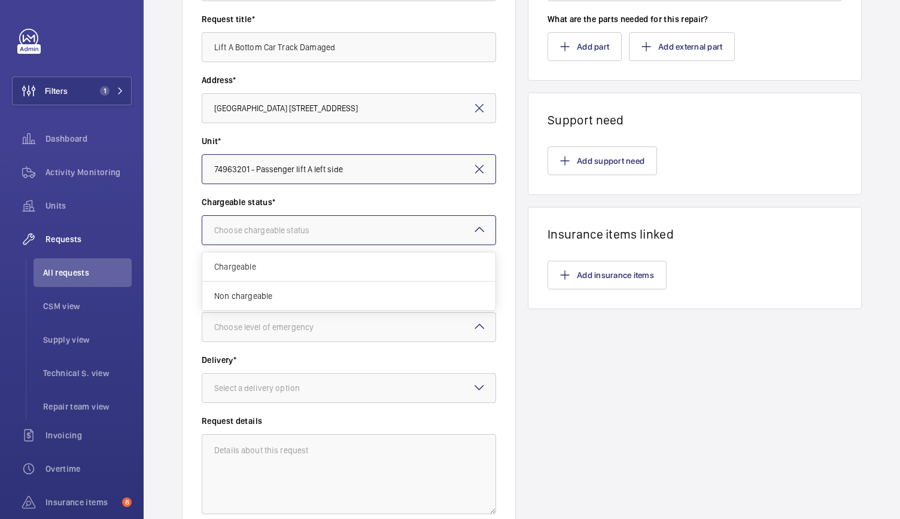
click at [265, 231] on div "Choose chargeable status" at bounding box center [276, 230] width 125 height 12
click at [255, 272] on div "Chargeable" at bounding box center [348, 266] width 293 height 29
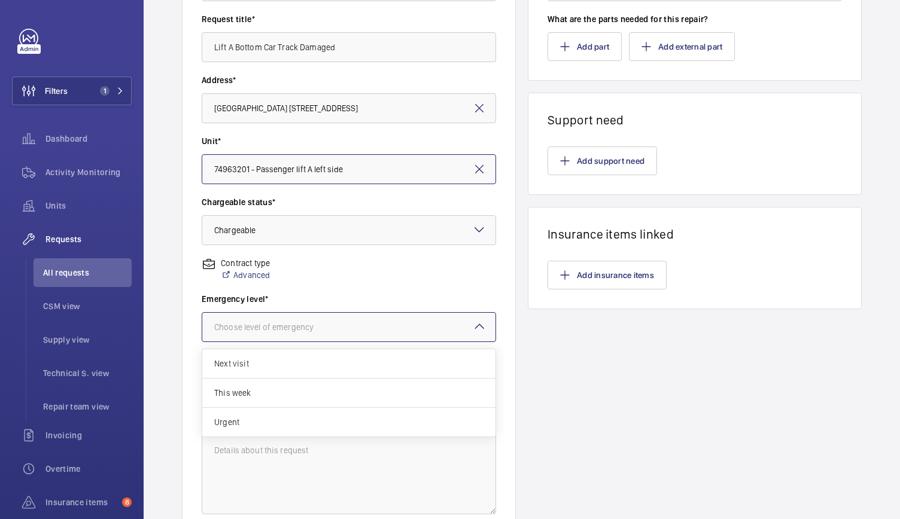
click at [265, 331] on div "Choose level of emergency" at bounding box center [278, 327] width 129 height 12
click at [245, 425] on span "Urgent" at bounding box center [348, 422] width 269 height 12
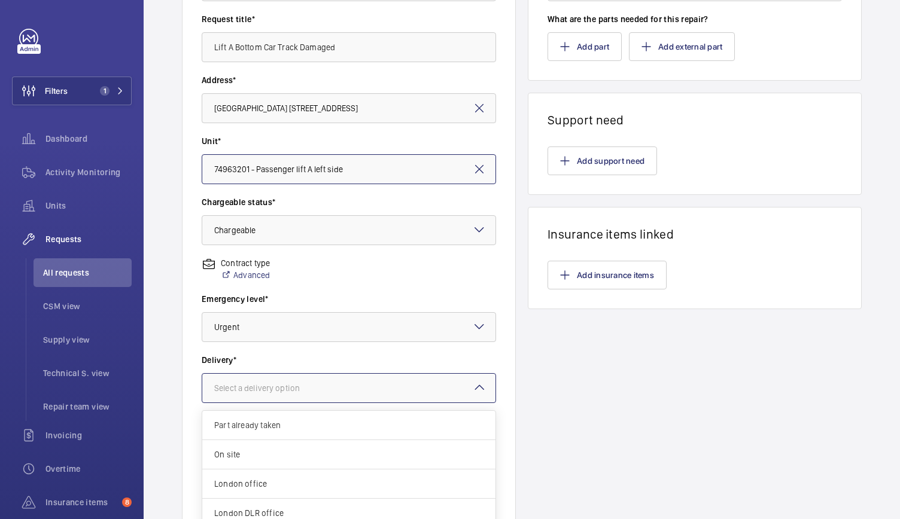
click at [242, 389] on div "Select a delivery option" at bounding box center [271, 388] width 115 height 12
click at [242, 481] on span "London office" at bounding box center [348, 484] width 269 height 12
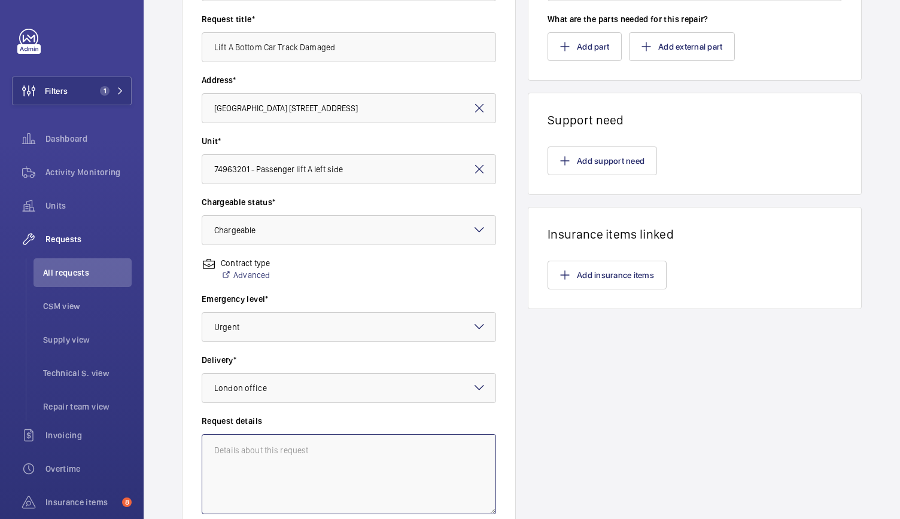
click at [244, 467] on textarea at bounding box center [349, 474] width 294 height 80
drag, startPoint x: 270, startPoint y: 472, endPoint x: 202, endPoint y: 446, distance: 73.6
click at [202, 446] on textarea "Lift Car Bottom Track Damaged. Repairs to investigate and suitably repair." at bounding box center [349, 474] width 294 height 80
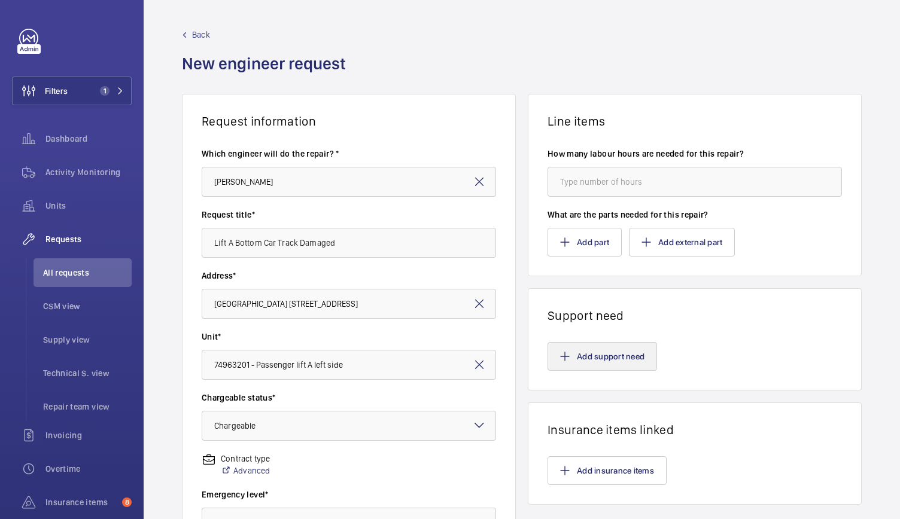
type textarea "Lift Car Bottom Track Damaged. Repairs to investigate and suitably repair."
click at [603, 347] on button "Add support need" at bounding box center [601, 356] width 109 height 29
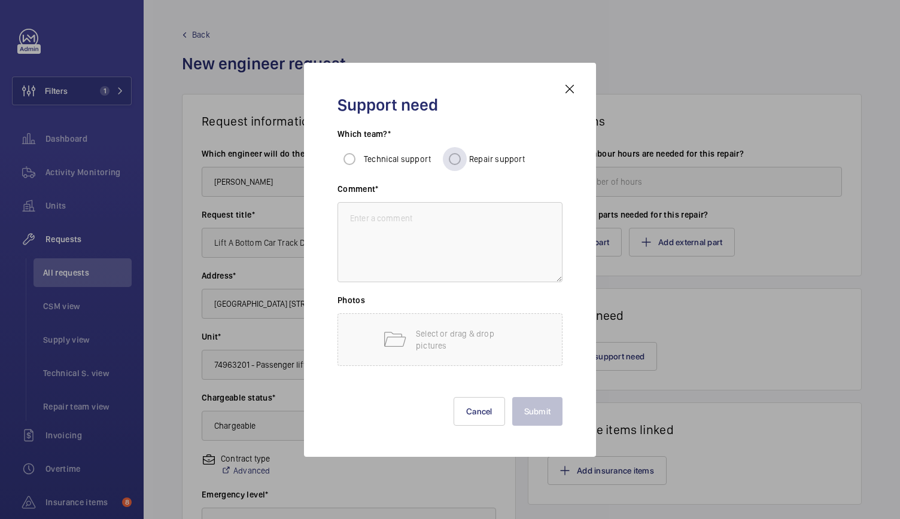
click at [471, 154] on span "Repair support" at bounding box center [497, 159] width 56 height 10
click at [467, 154] on input "Repair support" at bounding box center [455, 159] width 24 height 24
radio input "true"
click at [395, 245] on textarea at bounding box center [449, 242] width 225 height 80
paste textarea "Lift Car Bottom Track Damaged. Repairs to investigate and suitably repair."
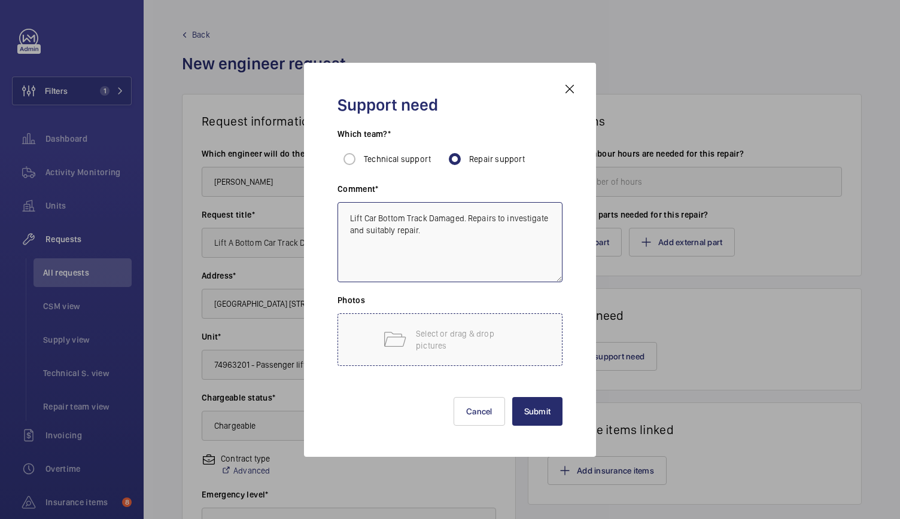
type textarea "Lift Car Bottom Track Damaged. Repairs to investigate and suitably repair."
click at [386, 339] on mat-icon at bounding box center [394, 340] width 24 height 24
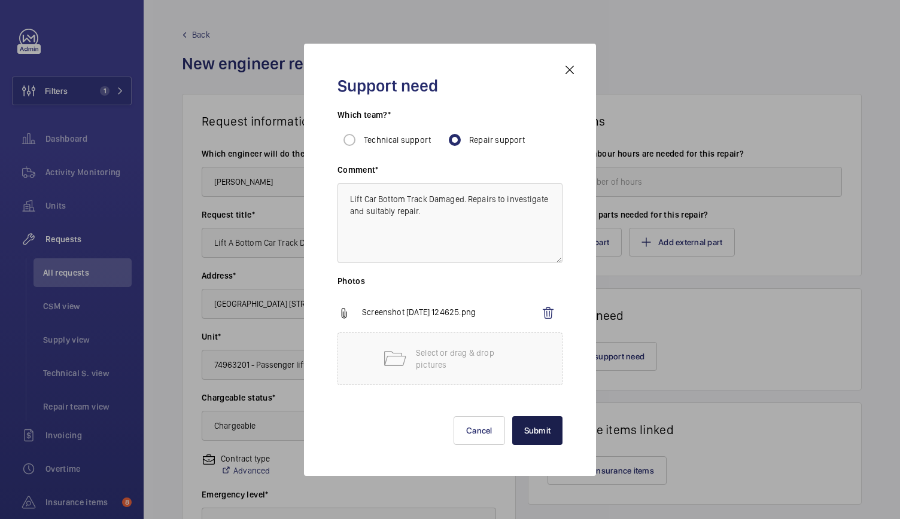
click at [538, 435] on button "Submit" at bounding box center [537, 430] width 51 height 29
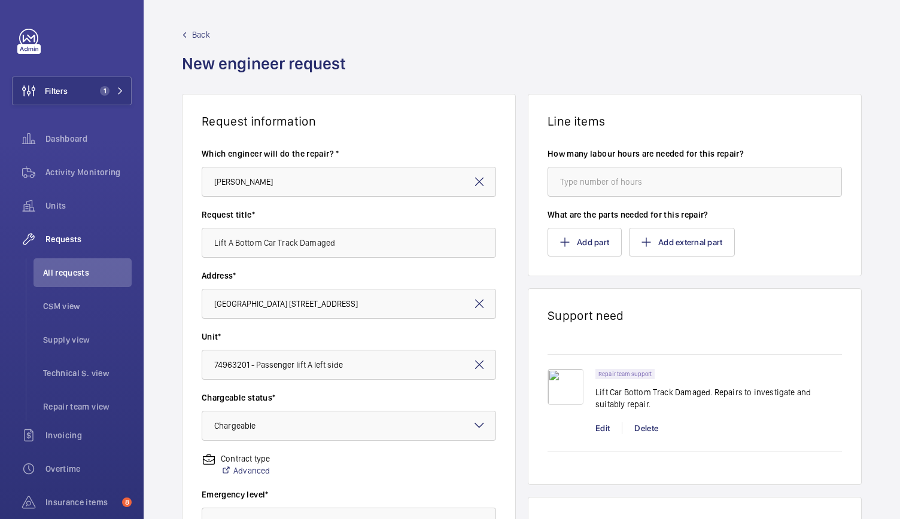
scroll to position [296, 0]
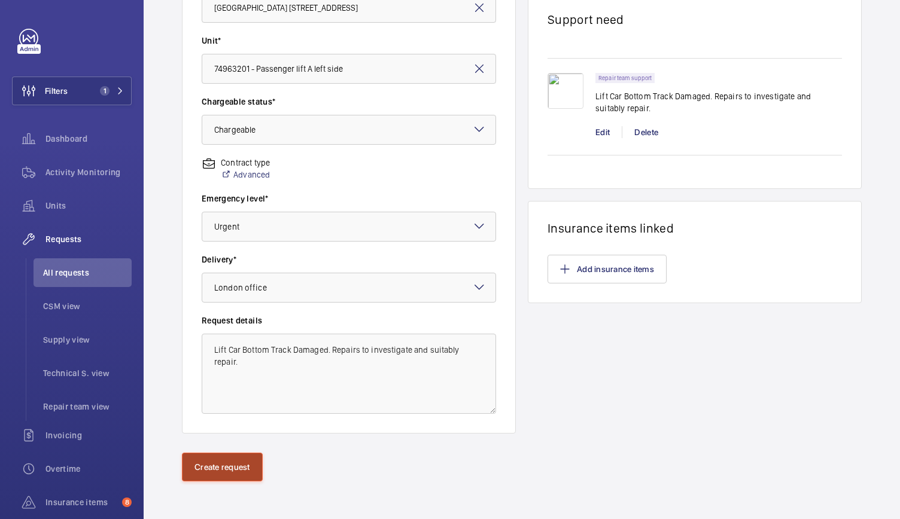
click at [215, 465] on button "Create request" at bounding box center [222, 467] width 81 height 29
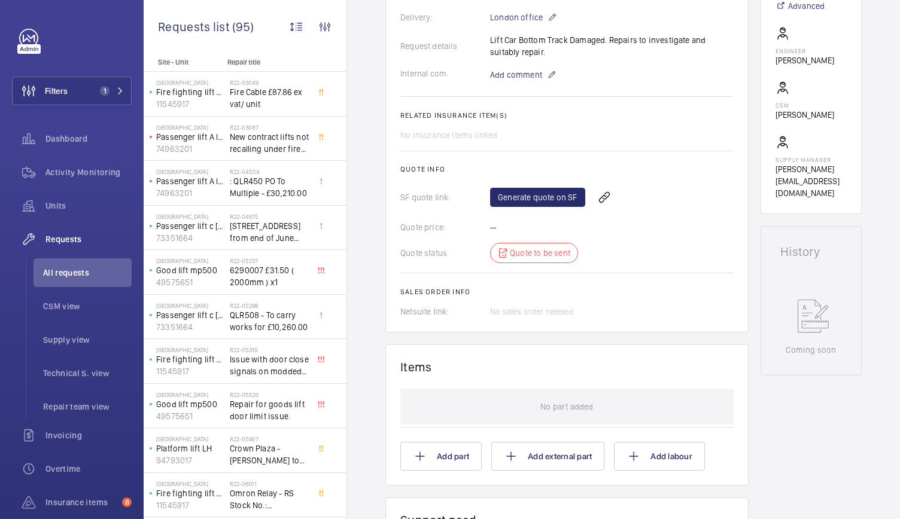
scroll to position [584, 0]
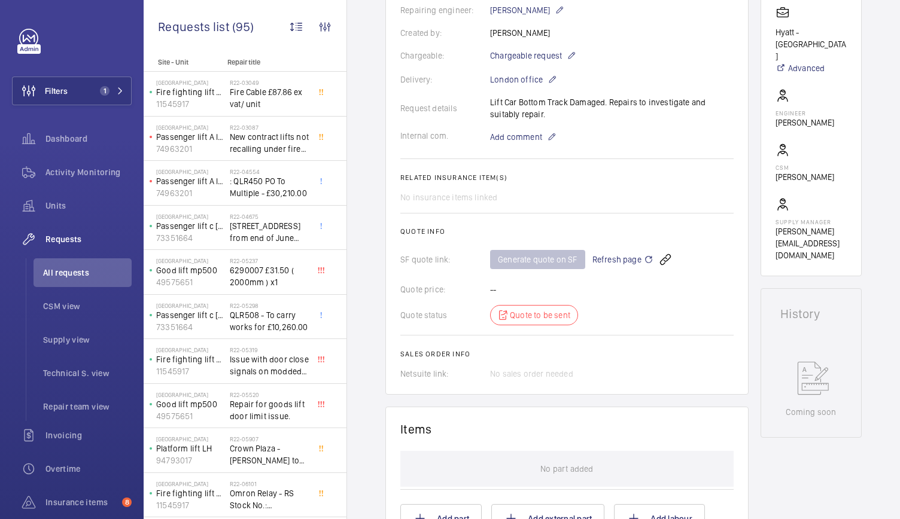
scroll to position [0, 0]
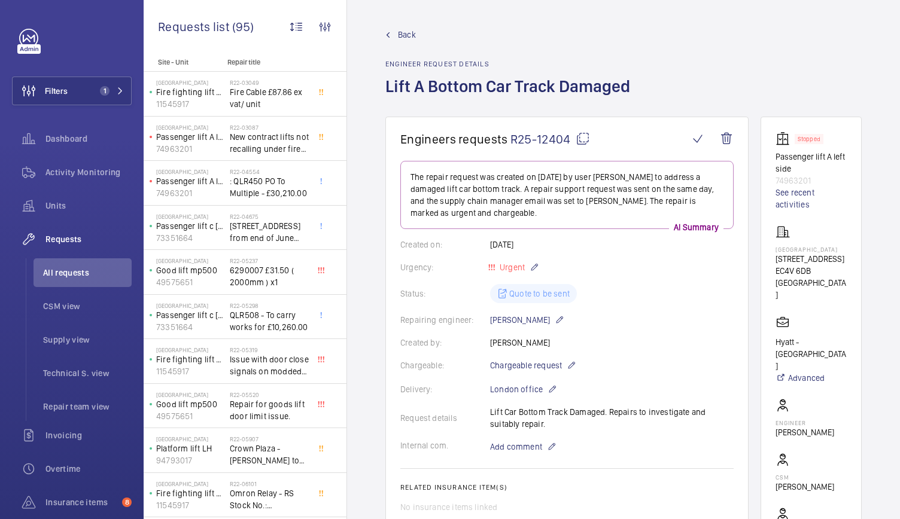
click at [559, 139] on span "R25-12404" at bounding box center [550, 139] width 80 height 15
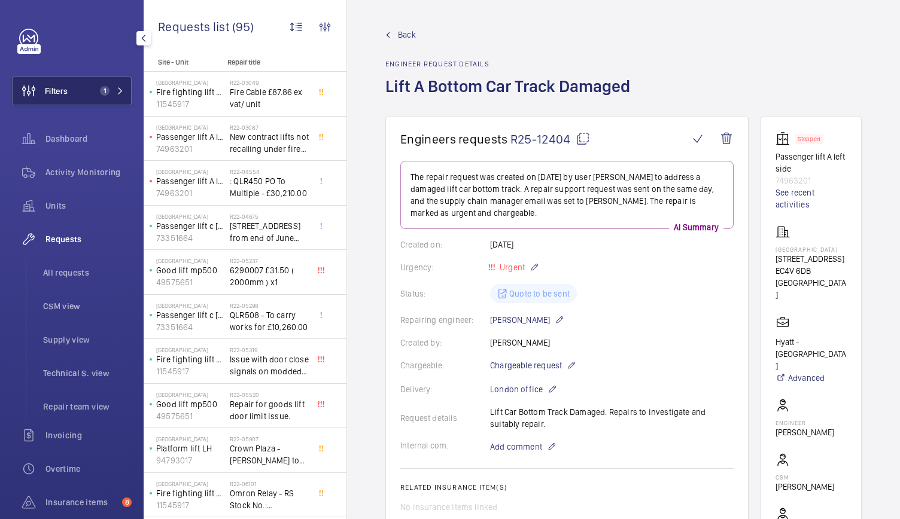
click at [100, 88] on span "1" at bounding box center [105, 91] width 10 height 10
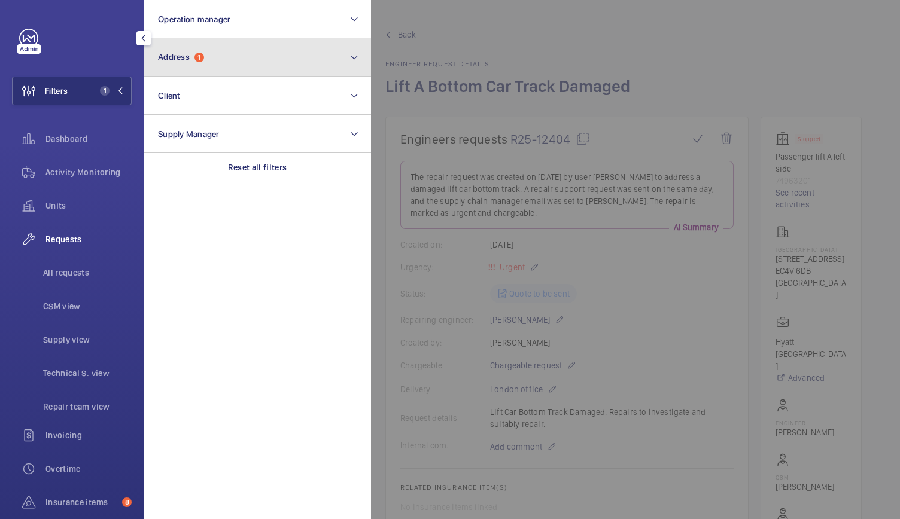
click at [196, 48] on button "Address 1" at bounding box center [257, 57] width 227 height 38
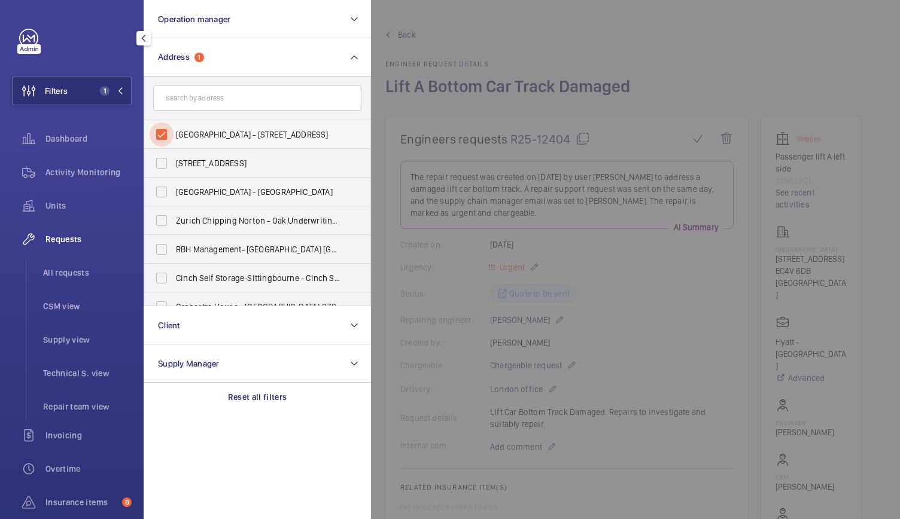
click at [165, 132] on input "[GEOGRAPHIC_DATA] - [STREET_ADDRESS]" at bounding box center [162, 135] width 24 height 24
checkbox input "false"
click at [185, 97] on input "text" at bounding box center [257, 98] width 208 height 25
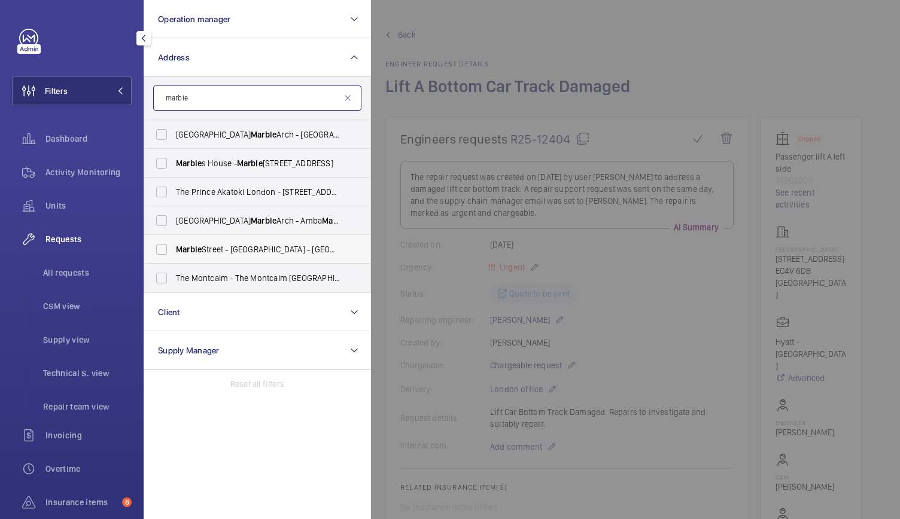
type input "marble"
click at [257, 254] on span "[GEOGRAPHIC_DATA] - [GEOGRAPHIC_DATA] - [STREET_ADDRESS]" at bounding box center [258, 249] width 164 height 12
click at [173, 254] on input "[GEOGRAPHIC_DATA] - [GEOGRAPHIC_DATA] - [STREET_ADDRESS]" at bounding box center [162, 249] width 24 height 24
checkbox input "true"
click at [623, 37] on div at bounding box center [821, 259] width 900 height 519
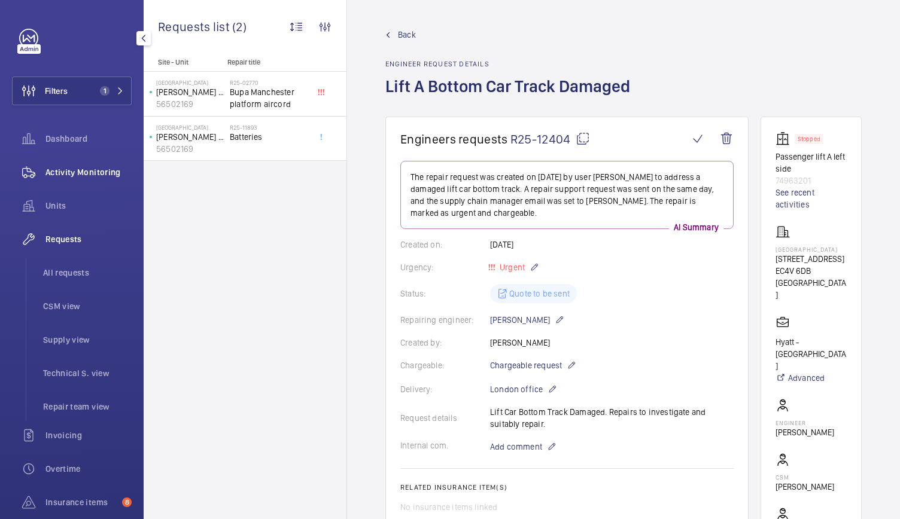
click at [93, 172] on span "Activity Monitoring" at bounding box center [88, 172] width 86 height 12
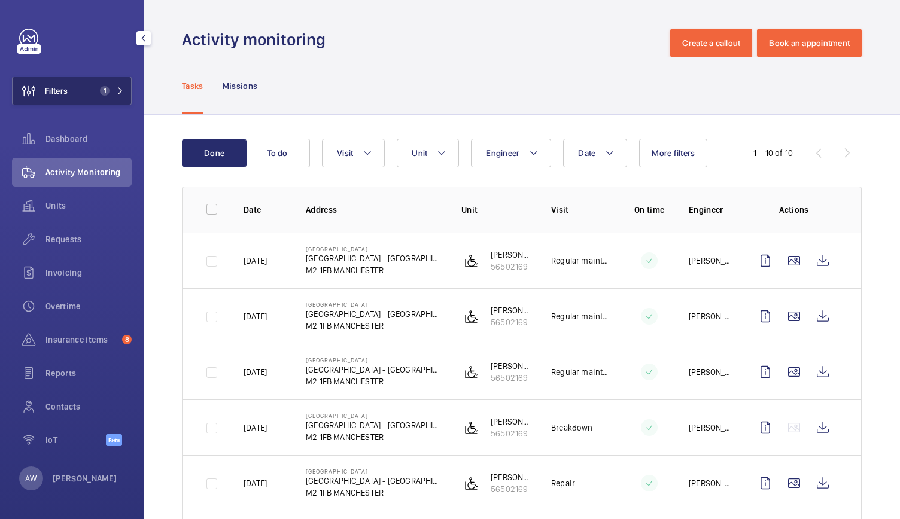
click at [124, 92] on button "Filters 1" at bounding box center [72, 91] width 120 height 29
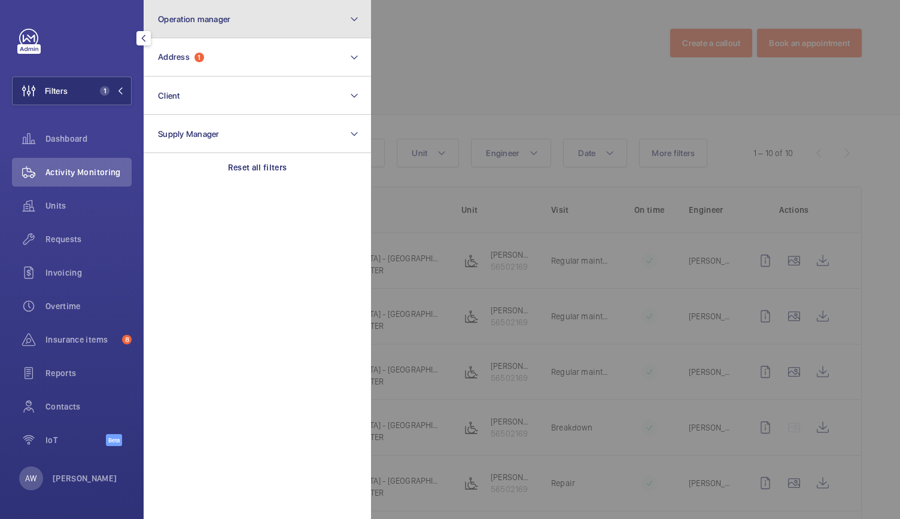
click at [201, 21] on span "Operation manager" at bounding box center [194, 19] width 72 height 10
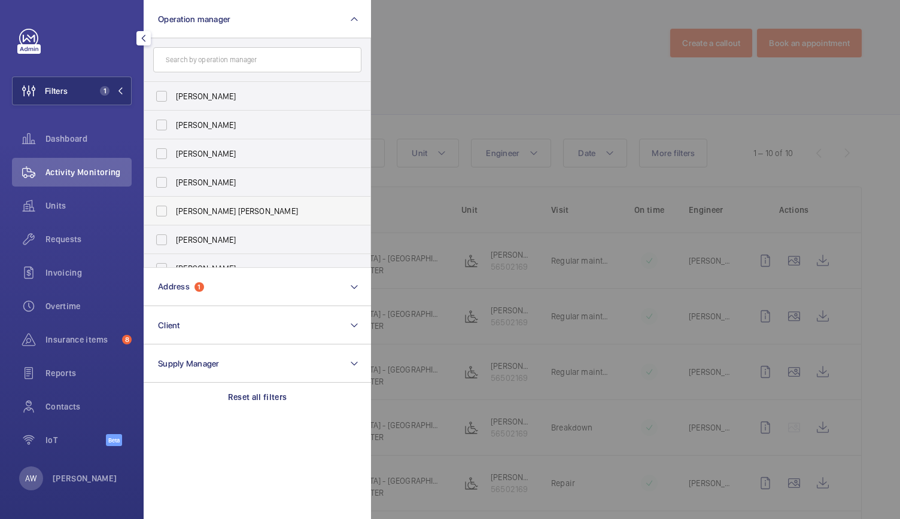
scroll to position [44, 0]
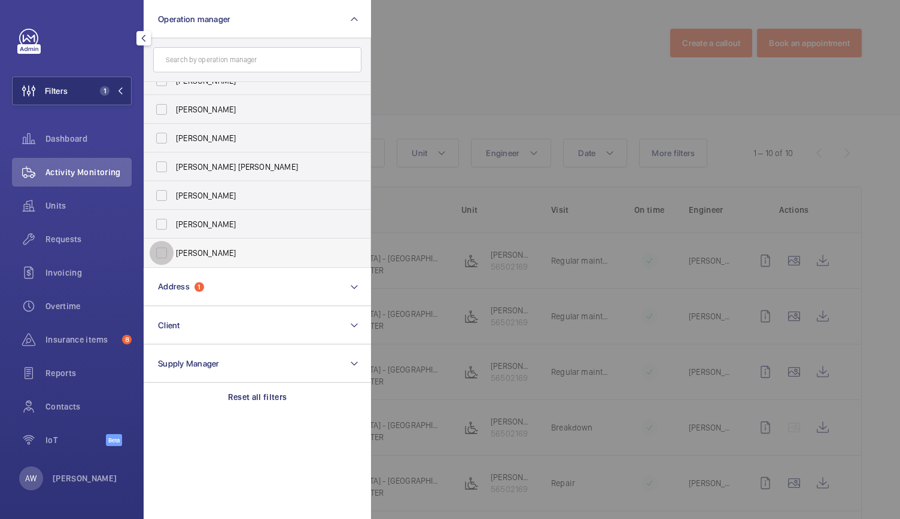
click at [163, 255] on input "[PERSON_NAME]" at bounding box center [162, 253] width 24 height 24
checkbox input "true"
click at [510, 102] on div at bounding box center [821, 259] width 900 height 519
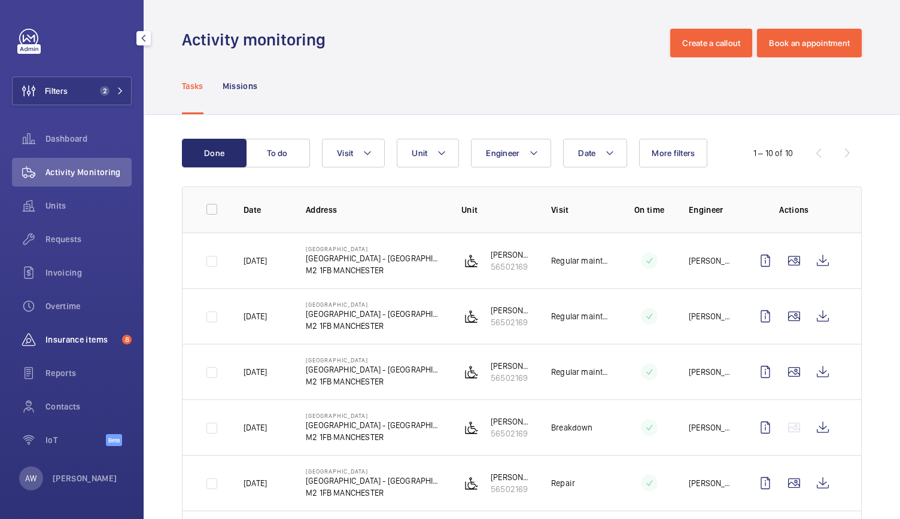
click at [68, 336] on span "Insurance items" at bounding box center [81, 340] width 72 height 12
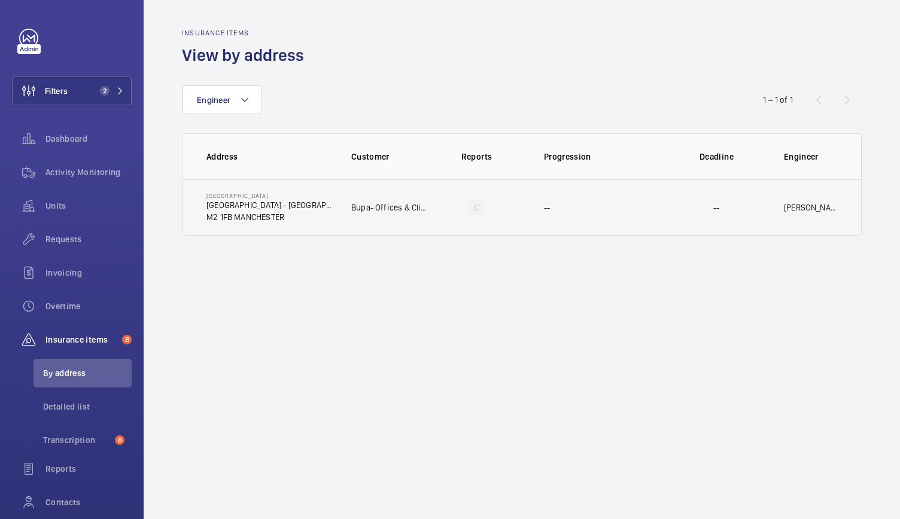
click at [492, 231] on td "IC" at bounding box center [476, 207] width 96 height 56
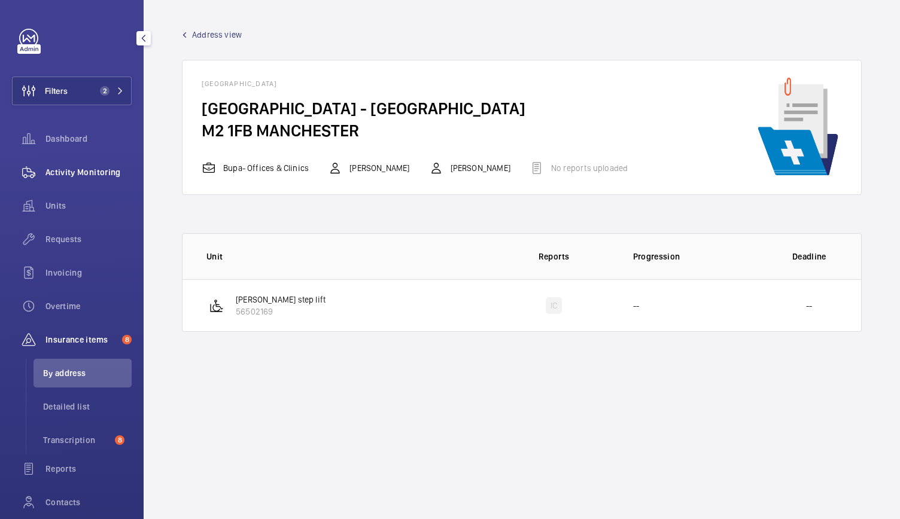
click at [89, 173] on span "Activity Monitoring" at bounding box center [88, 172] width 86 height 12
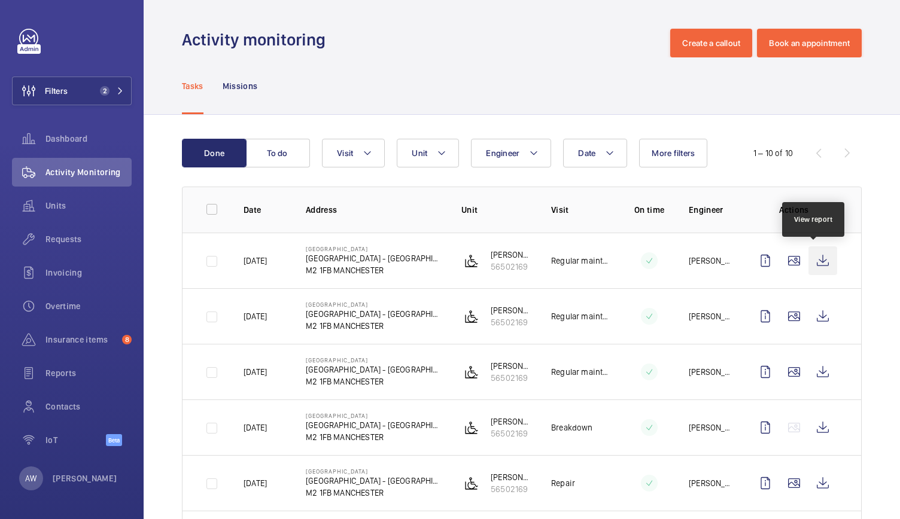
click at [808, 259] on wm-front-icon-button at bounding box center [822, 260] width 29 height 29
click at [56, 249] on div "Requests" at bounding box center [72, 239] width 120 height 29
